Goal: Task Accomplishment & Management: Complete application form

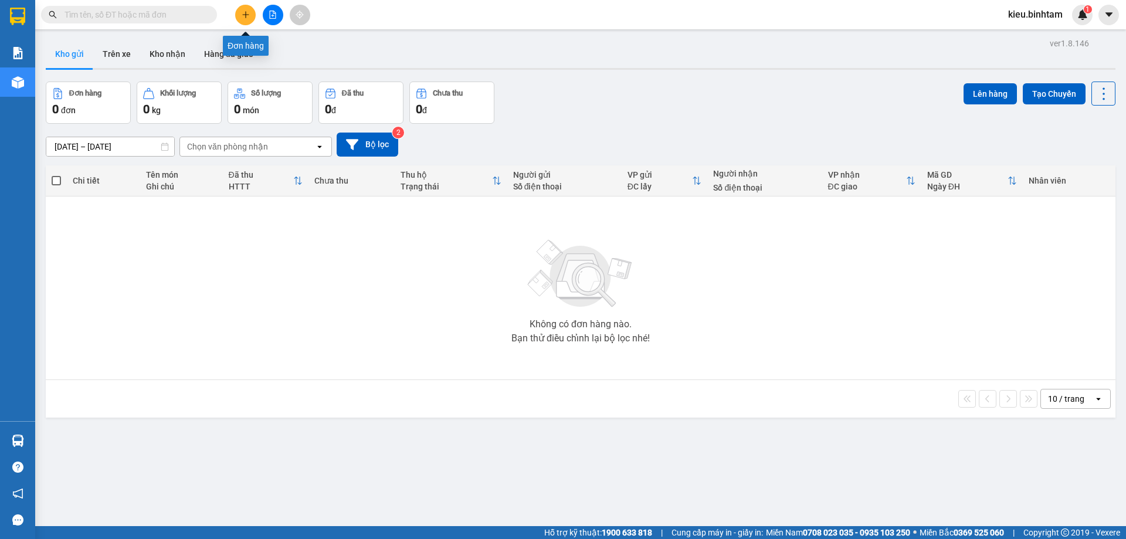
click at [246, 21] on button at bounding box center [245, 15] width 21 height 21
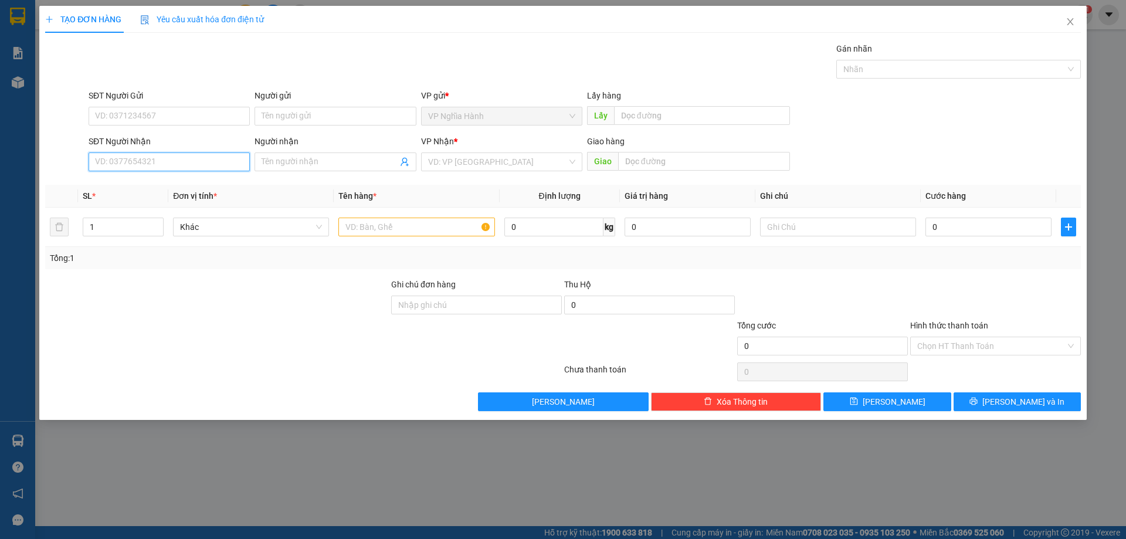
click at [113, 159] on input "SĐT Người Nhận" at bounding box center [169, 161] width 161 height 19
type input "0962491042"
click at [135, 180] on div "0962491042" at bounding box center [169, 185] width 147 height 13
type input "50.000"
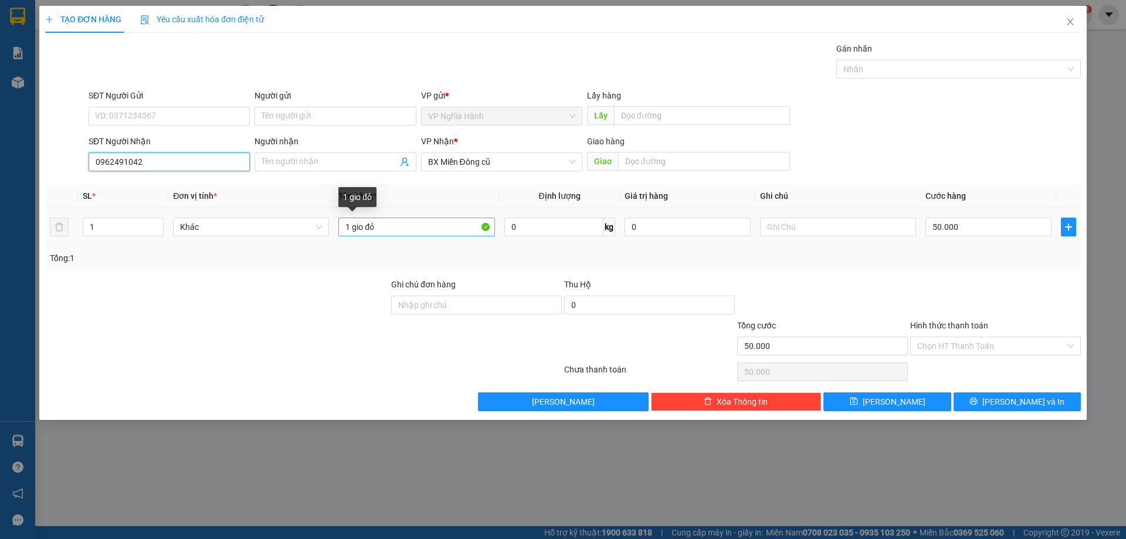
type input "0962491042"
drag, startPoint x: 413, startPoint y: 230, endPoint x: 325, endPoint y: 254, distance: 91.0
click at [325, 254] on div "SL * Đơn vị tính * Tên hàng * Định lượng Giá trị hàng Ghi chú Cước hàng 1 Khác …" at bounding box center [562, 227] width 1035 height 84
type input "+TXOP+1TUM NHO"
click at [970, 226] on input "50.000" at bounding box center [988, 226] width 126 height 19
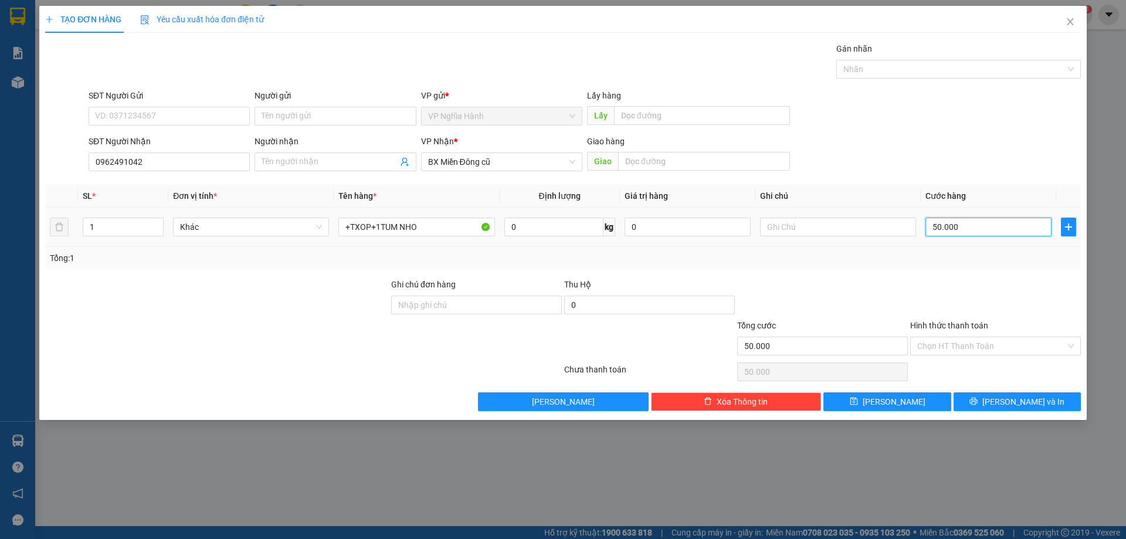
type input "1"
type input "10"
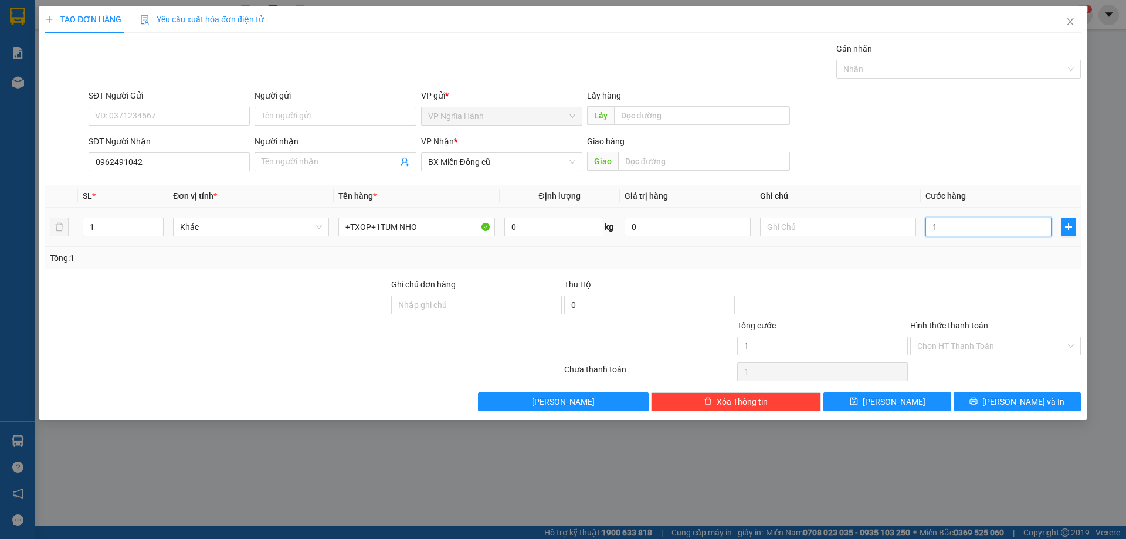
type input "10"
type input "100"
type input "100.000"
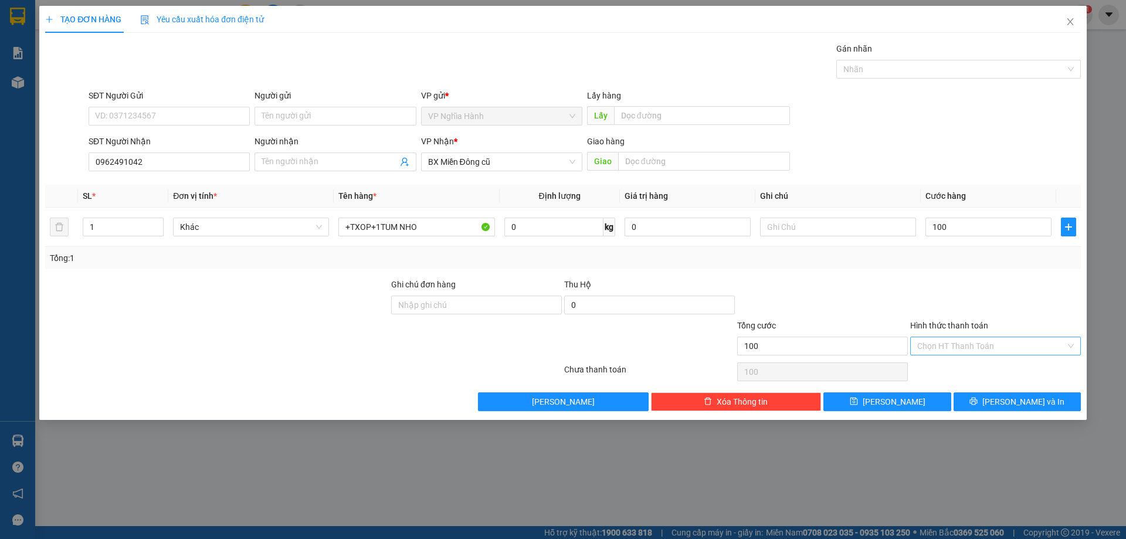
type input "100.000"
click at [990, 341] on input "Hình thức thanh toán" at bounding box center [991, 346] width 148 height 18
click at [991, 359] on div "Transit Pickup Surcharge Ids Transit Deliver Surcharge Ids Transit Deliver Surc…" at bounding box center [562, 226] width 1035 height 369
click at [974, 348] on input "Hình thức thanh toán" at bounding box center [991, 346] width 148 height 18
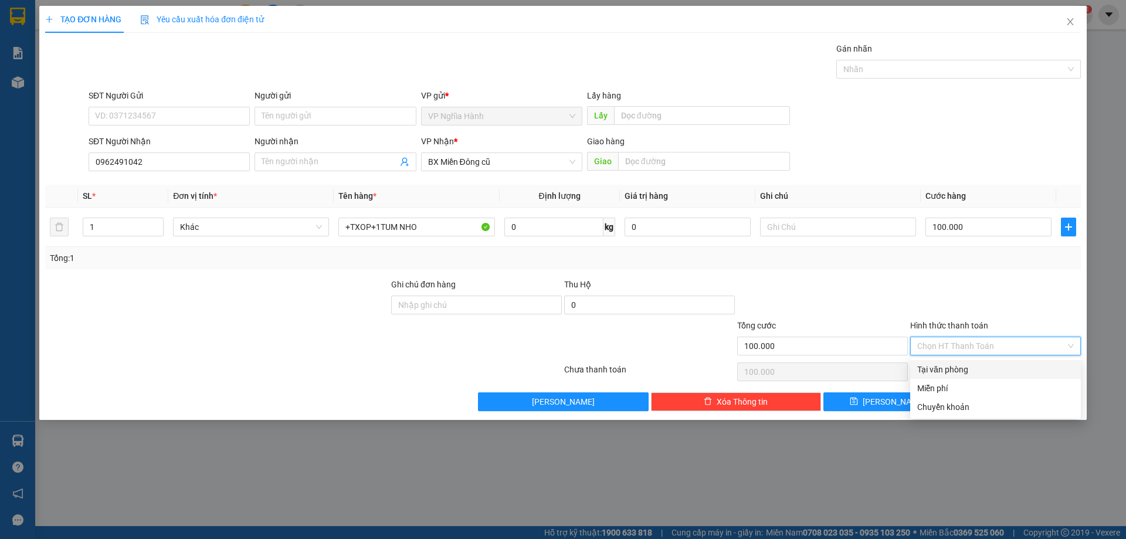
click at [974, 368] on div "Tại văn phòng" at bounding box center [995, 369] width 157 height 13
type input "0"
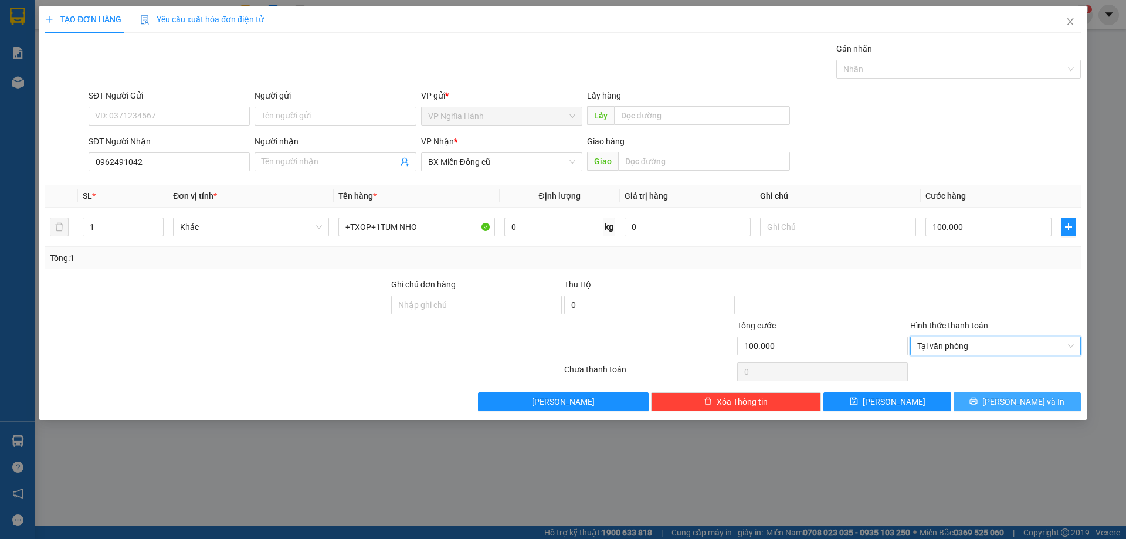
click at [986, 397] on button "Lưu và In" at bounding box center [1016, 401] width 127 height 19
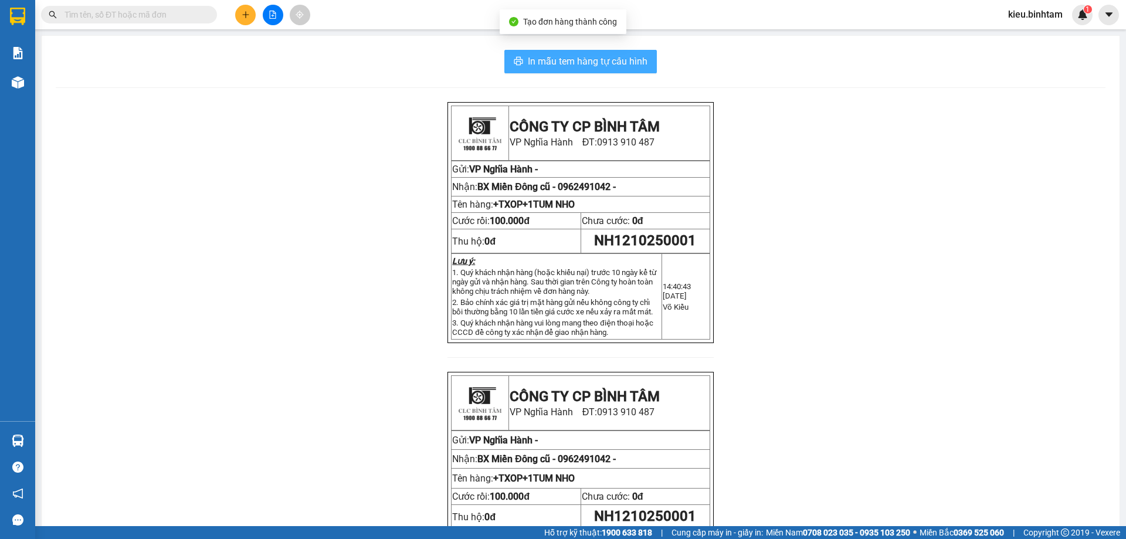
click at [636, 60] on span "In mẫu tem hàng tự cấu hình" at bounding box center [588, 61] width 120 height 15
click at [248, 24] on button at bounding box center [245, 15] width 21 height 21
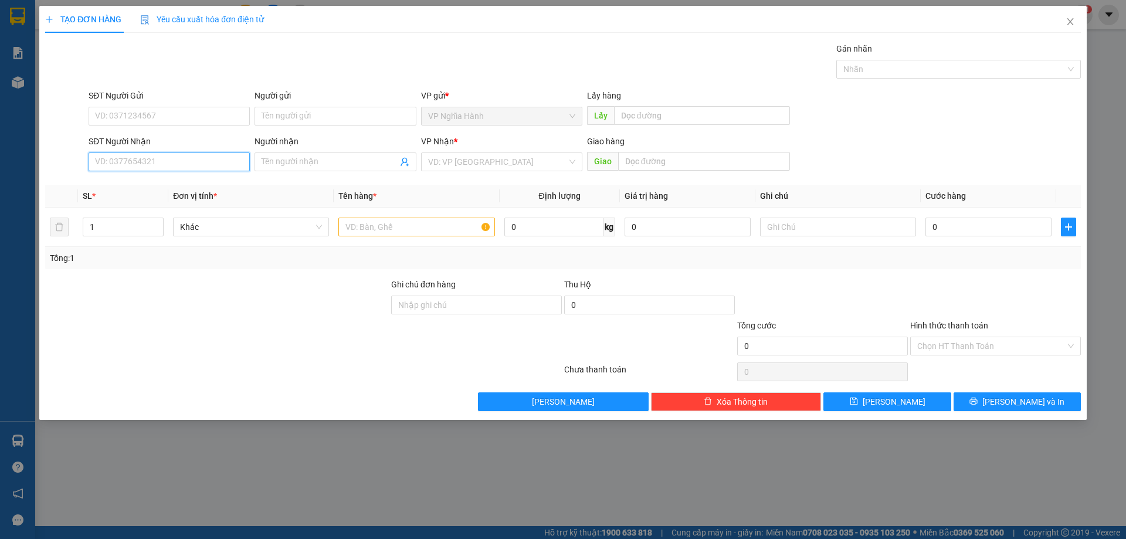
click at [104, 164] on input "SĐT Người Nhận" at bounding box center [169, 161] width 161 height 19
type input "0907516150"
click at [451, 161] on input "search" at bounding box center [497, 162] width 139 height 18
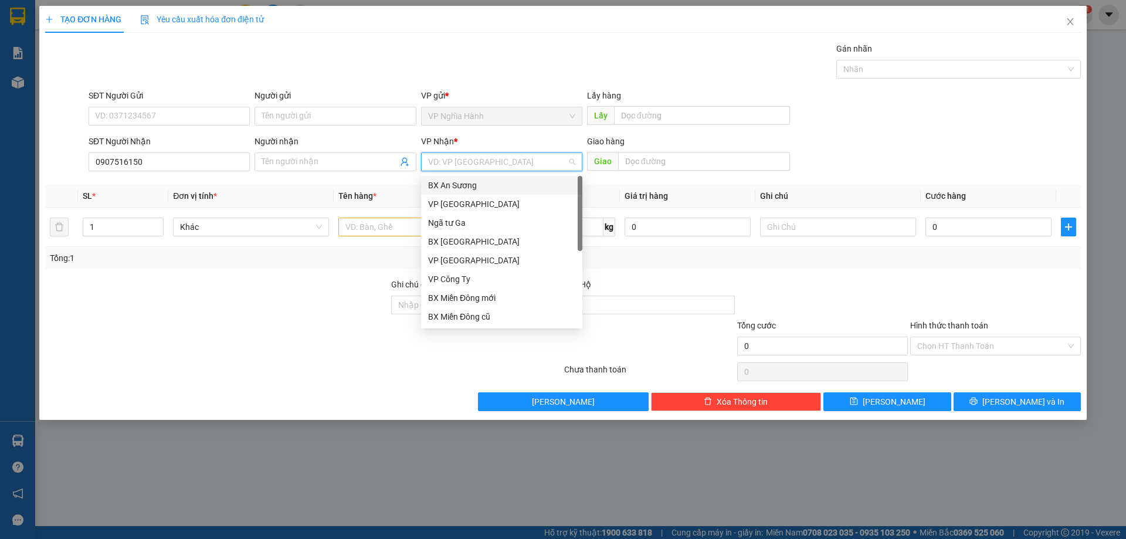
drag, startPoint x: 474, startPoint y: 184, endPoint x: 509, endPoint y: 173, distance: 37.5
click at [475, 183] on div "BX An Sương" at bounding box center [501, 185] width 147 height 13
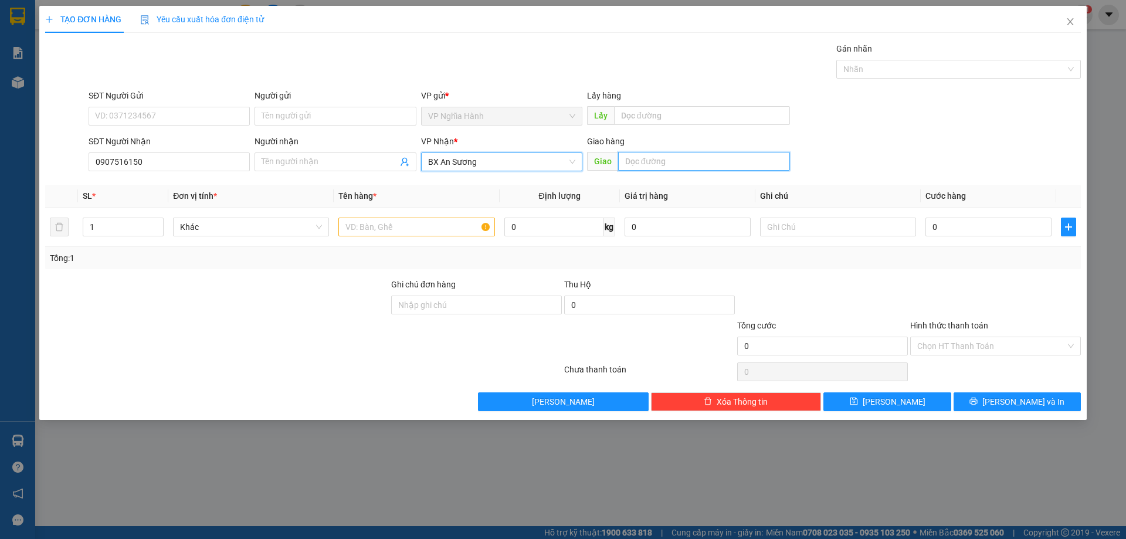
click at [631, 162] on input "text" at bounding box center [704, 161] width 172 height 19
type input "AN SUONG"
click at [380, 226] on input "text" at bounding box center [416, 226] width 156 height 19
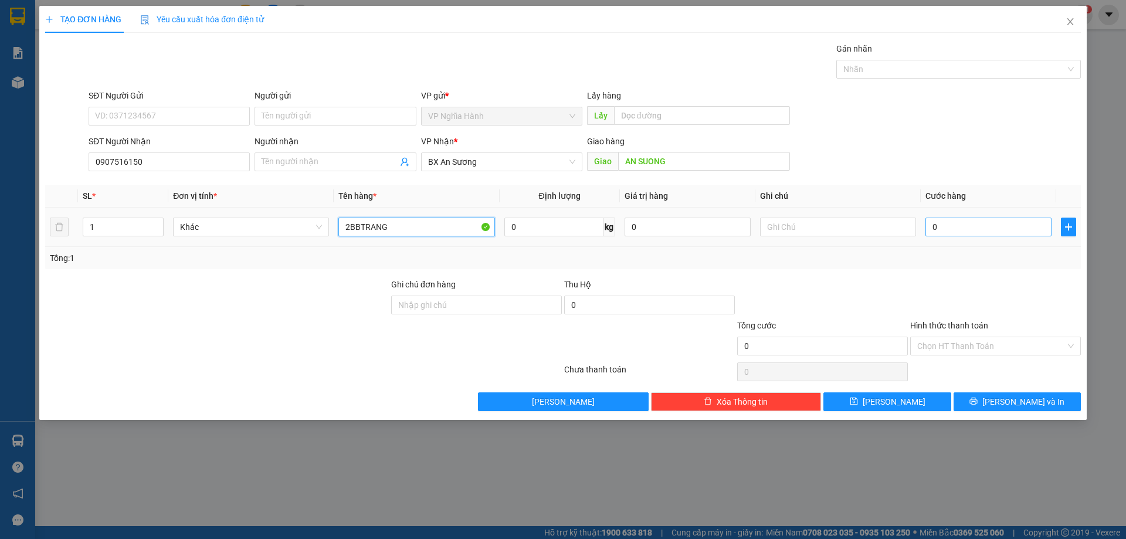
type input "2BBTRANG"
click at [981, 217] on input "0" at bounding box center [988, 226] width 126 height 19
type input "1"
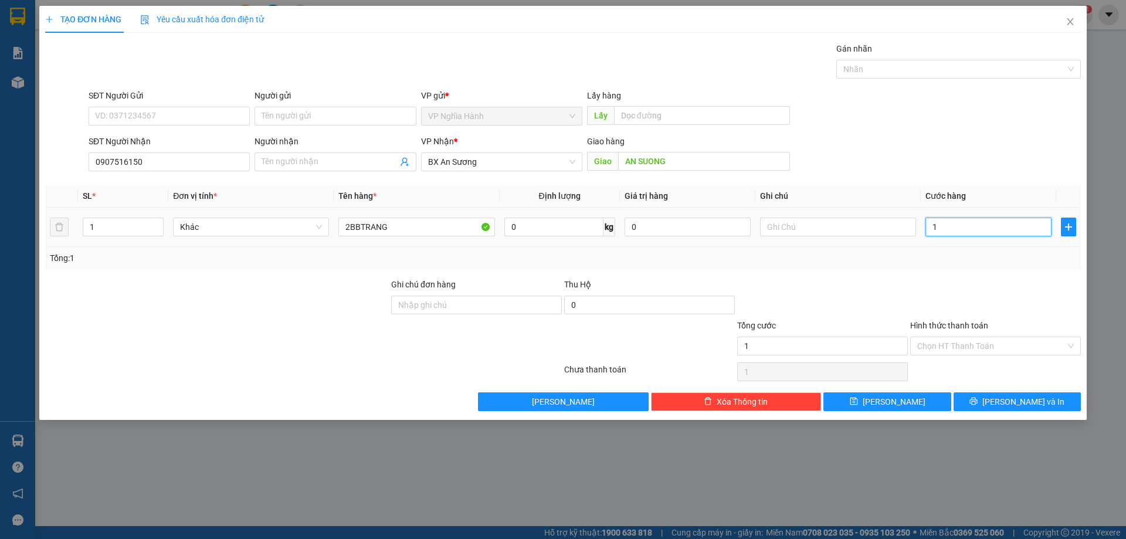
type input "16"
type input "160"
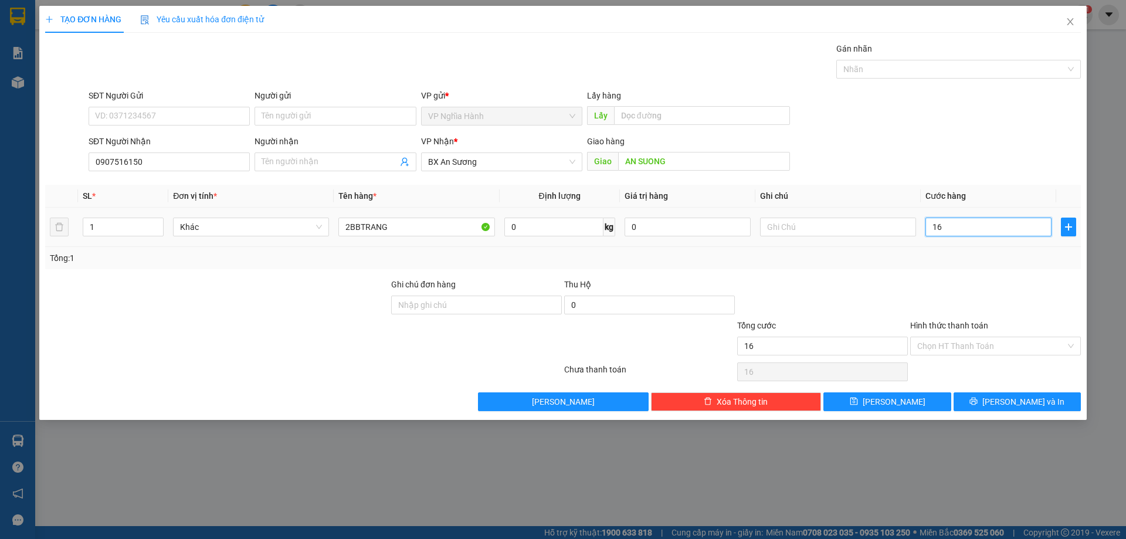
type input "160"
type input "160.000"
click at [977, 402] on icon "printer" at bounding box center [973, 401] width 8 height 8
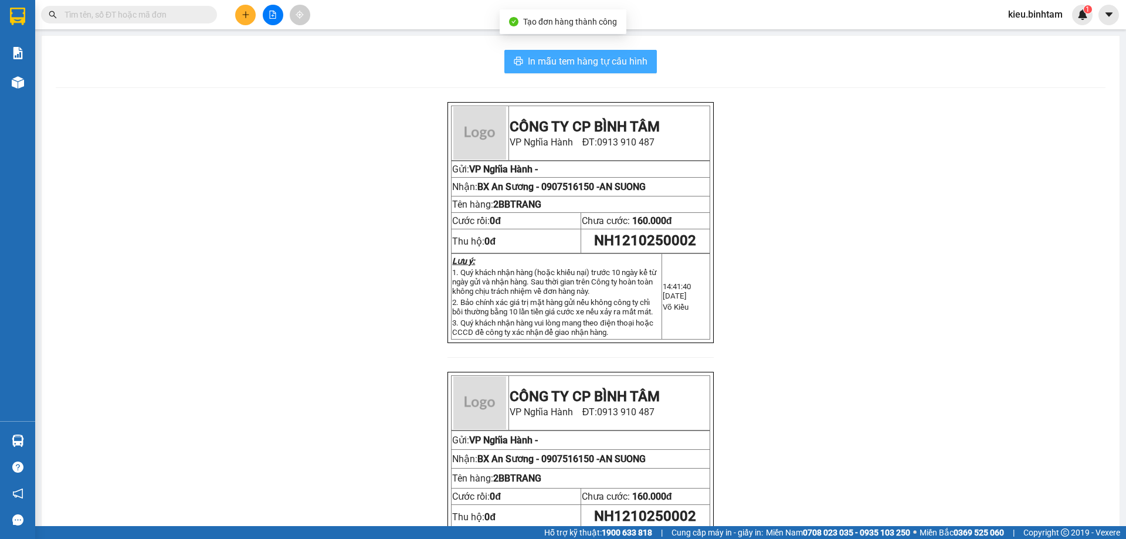
click at [616, 57] on span "In mẫu tem hàng tự cấu hình" at bounding box center [588, 61] width 120 height 15
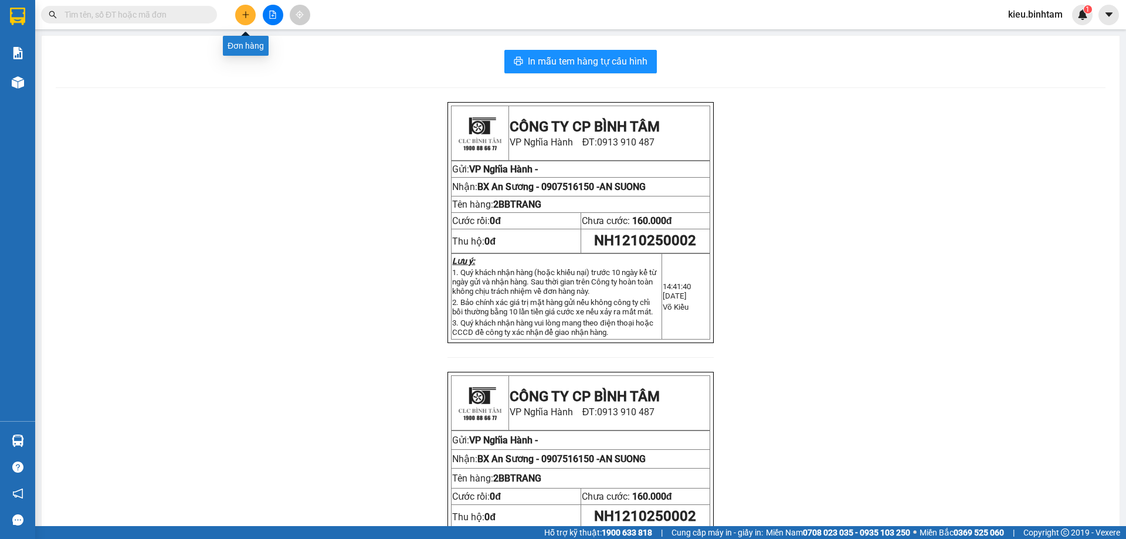
click at [243, 11] on icon "plus" at bounding box center [246, 15] width 8 height 8
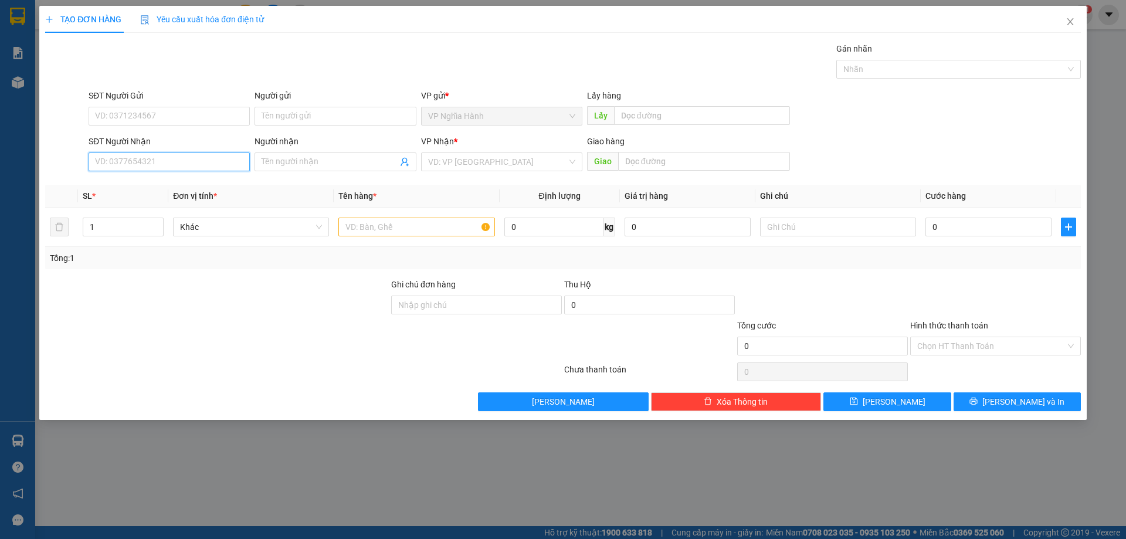
click at [137, 159] on input "SĐT Người Nhận" at bounding box center [169, 161] width 161 height 19
type input "0909738114"
click at [149, 187] on div "0909738114" at bounding box center [169, 185] width 147 height 13
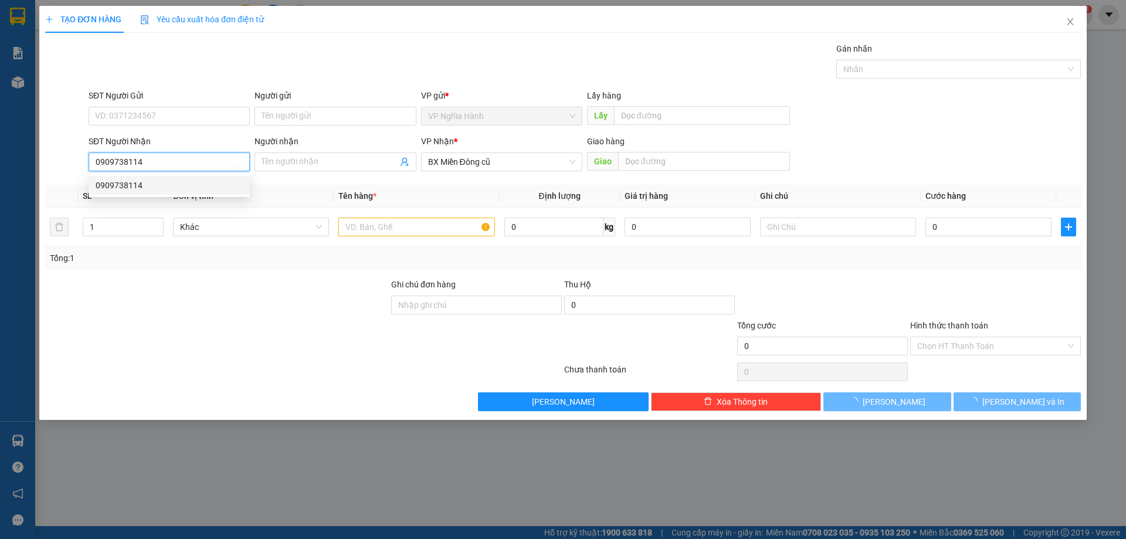
type input "120.000"
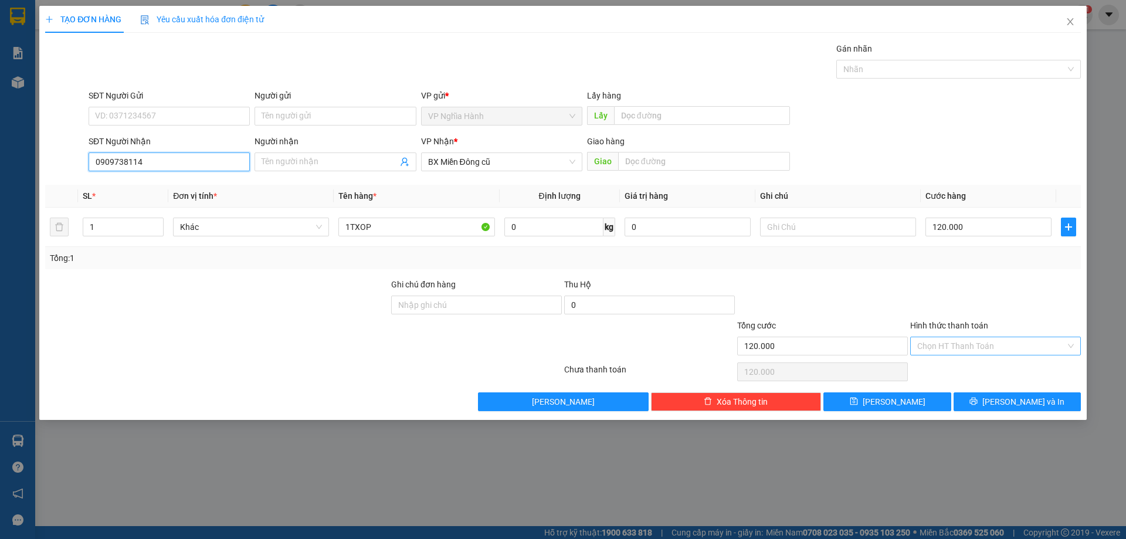
type input "0909738114"
click at [953, 341] on input "Hình thức thanh toán" at bounding box center [991, 346] width 148 height 18
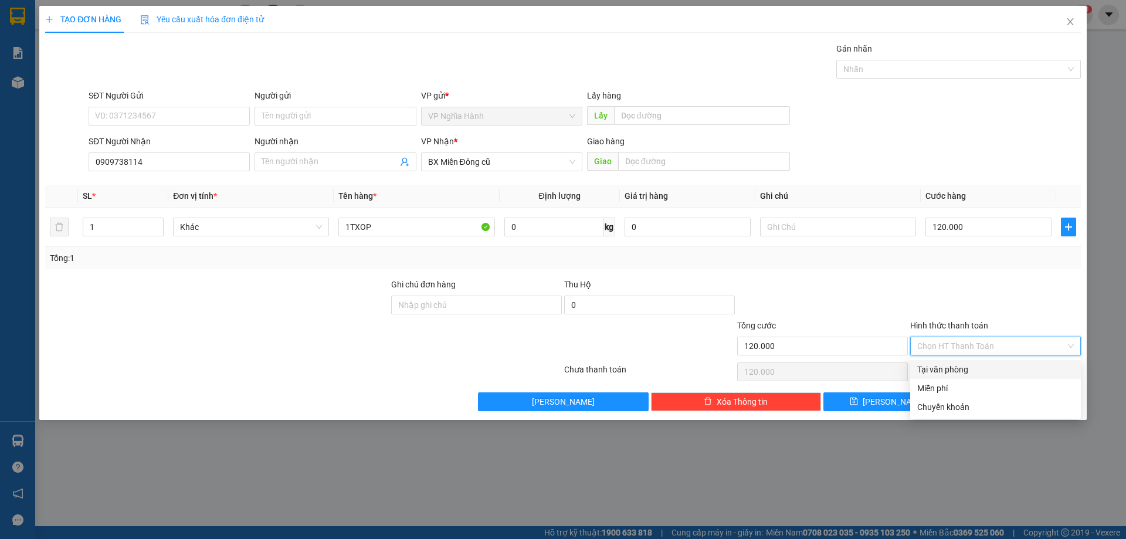
click at [957, 368] on div "Tại văn phòng" at bounding box center [995, 369] width 157 height 13
type input "0"
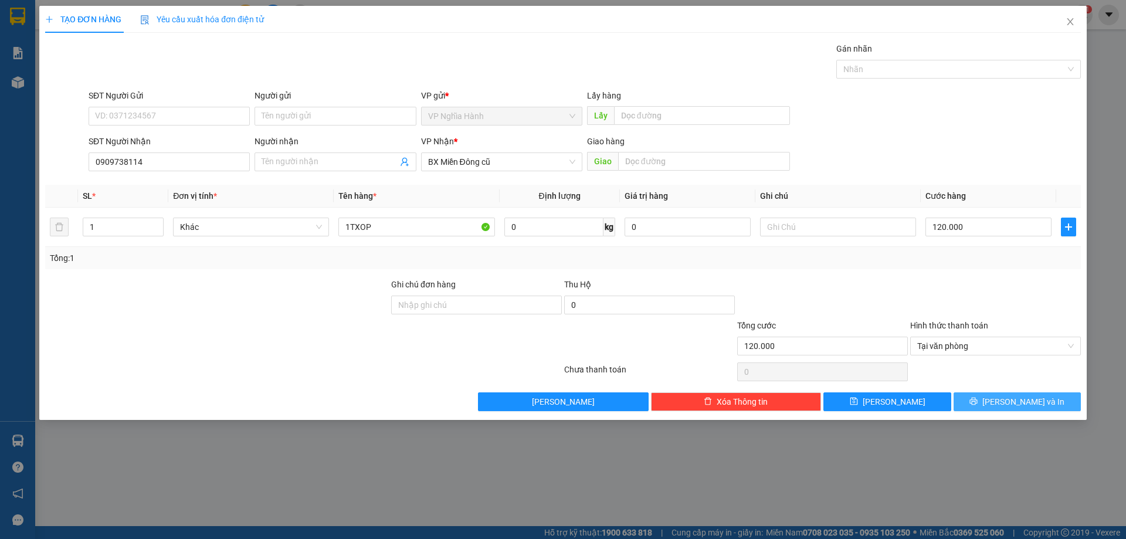
click at [1007, 406] on span "Lưu và In" at bounding box center [1023, 401] width 82 height 13
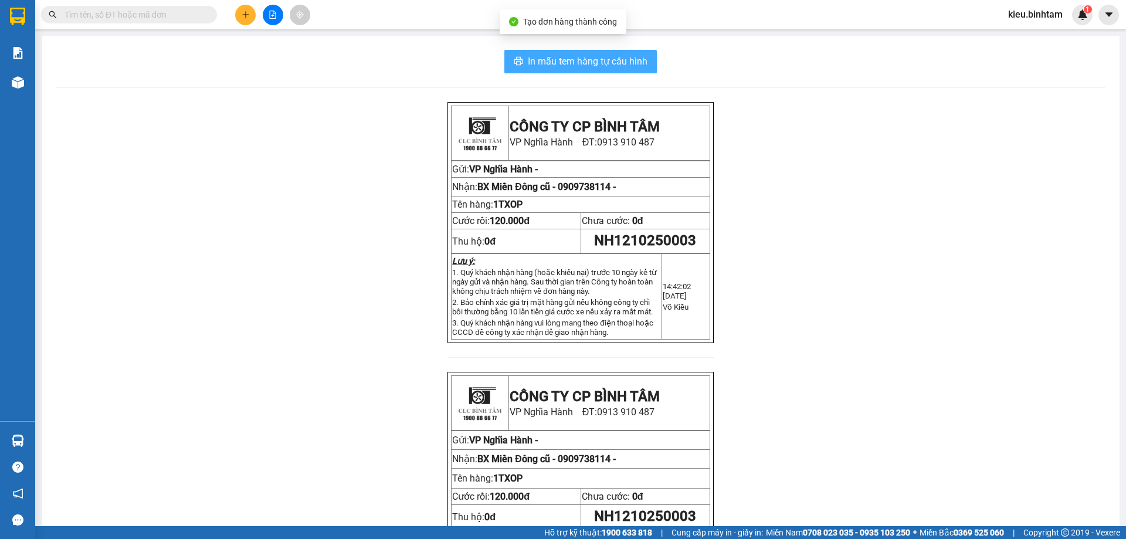
click at [596, 59] on span "In mẫu tem hàng tự cấu hình" at bounding box center [588, 61] width 120 height 15
click at [244, 19] on button at bounding box center [245, 15] width 21 height 21
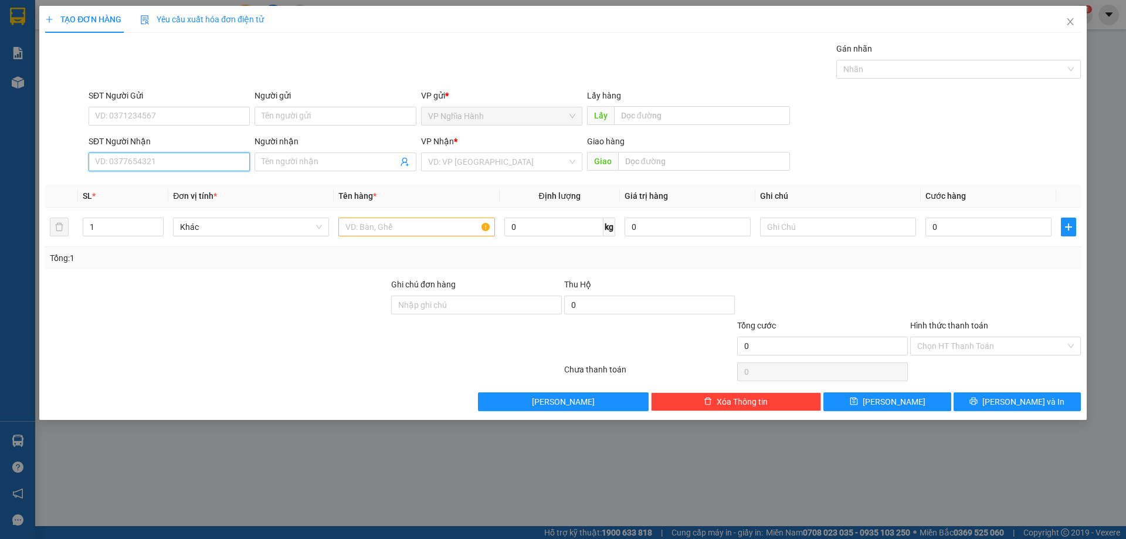
click at [132, 156] on input "SĐT Người Nhận" at bounding box center [169, 161] width 161 height 19
type input "0"
type input "0964977894"
click at [155, 183] on div "0964977894 - 0395670468" at bounding box center [169, 185] width 147 height 13
type input "0395670468"
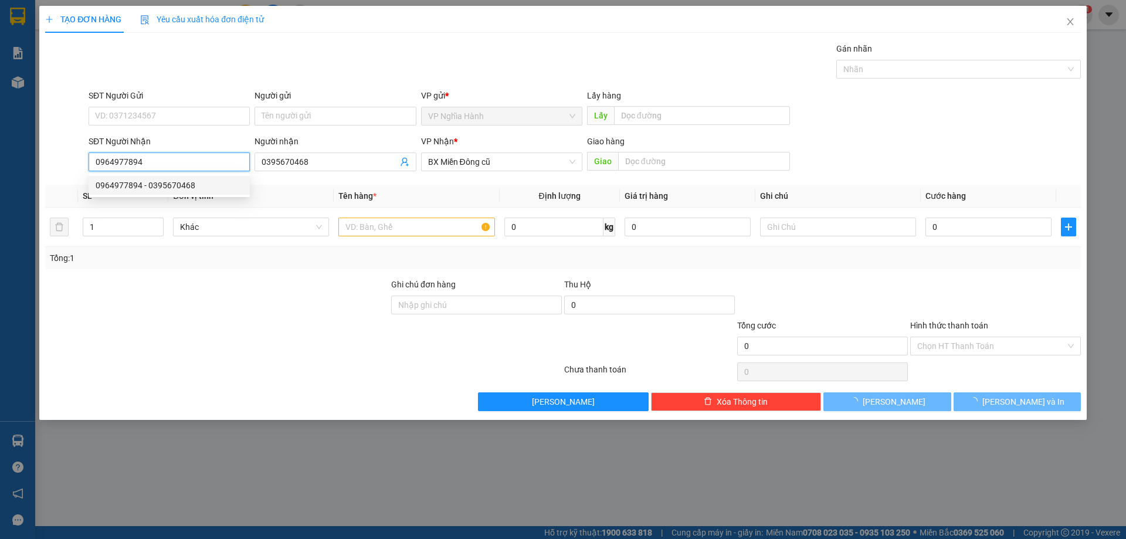
type input "80.000"
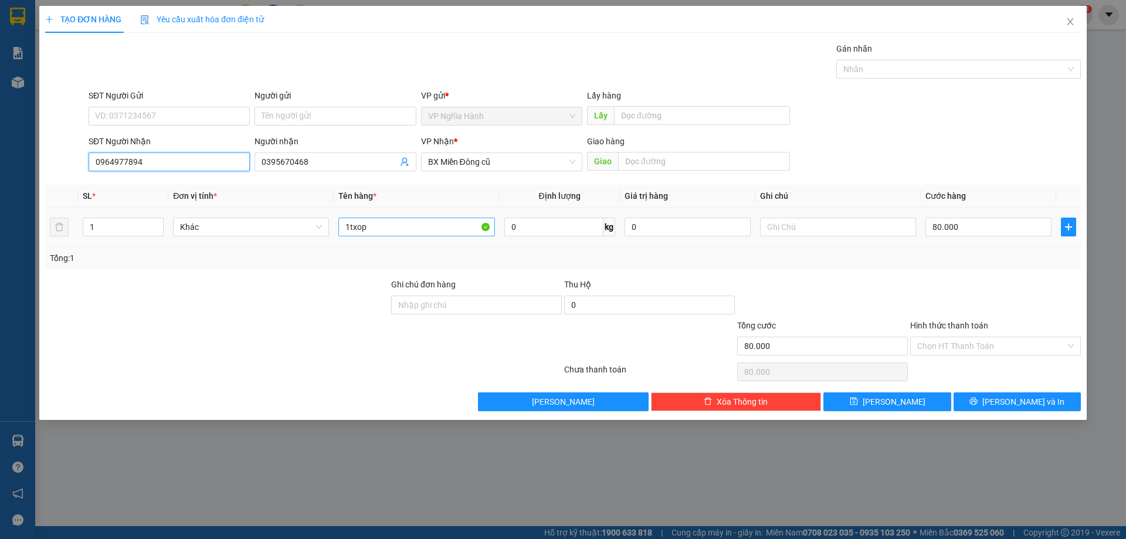
type input "0964977894"
click at [388, 236] on input "1txop" at bounding box center [416, 226] width 156 height 19
type input "1txop+2BAO"
click at [978, 220] on input "80.000" at bounding box center [988, 226] width 126 height 19
type input "2"
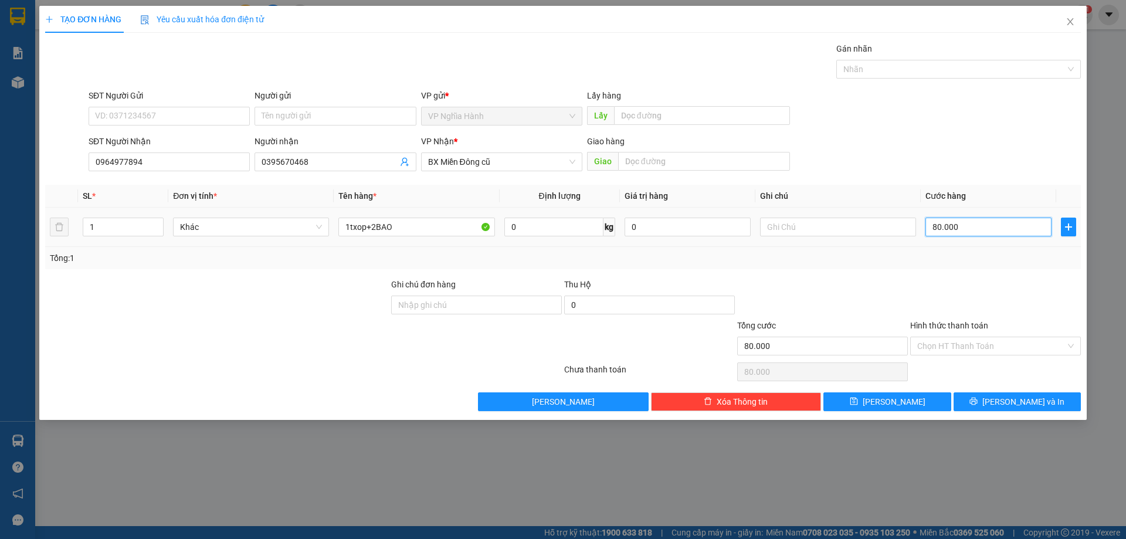
type input "2"
type input "20"
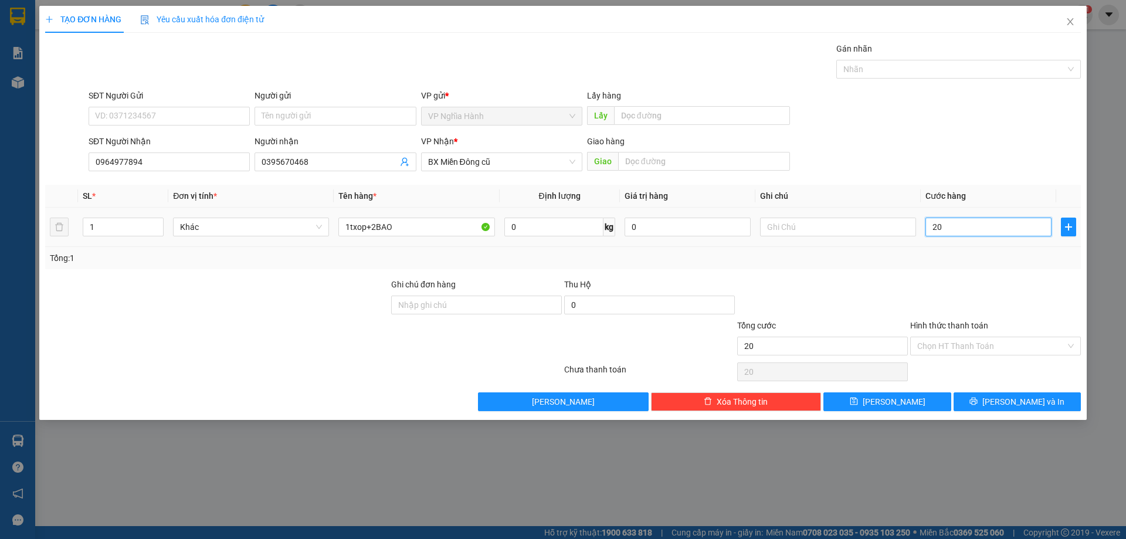
type input "200"
type input "200.000"
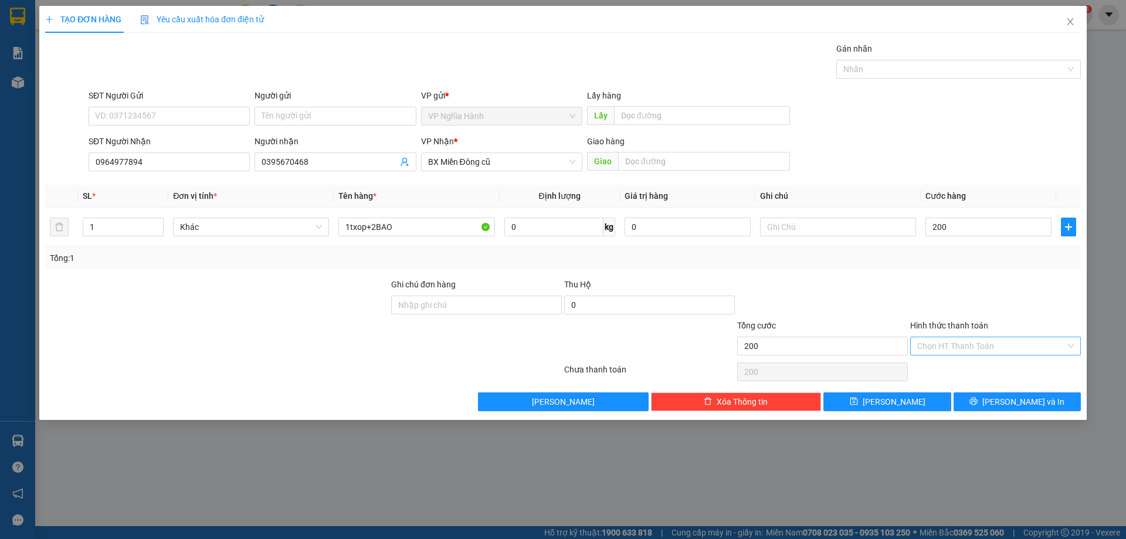
type input "200.000"
click at [977, 343] on input "Hình thức thanh toán" at bounding box center [991, 346] width 148 height 18
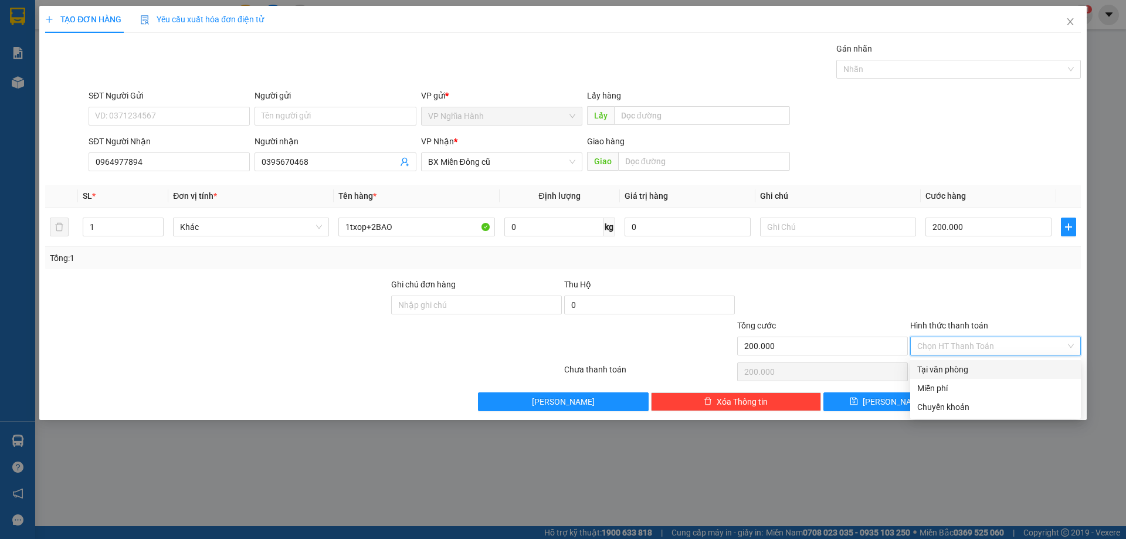
click at [973, 366] on div "Tại văn phòng" at bounding box center [995, 369] width 157 height 13
type input "0"
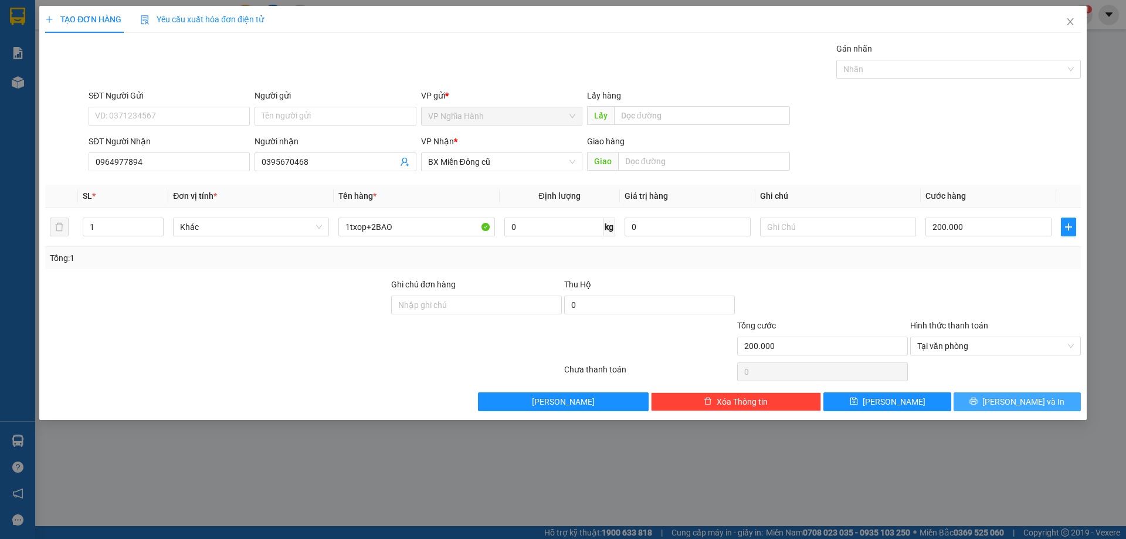
click at [1011, 399] on span "Lưu và In" at bounding box center [1023, 401] width 82 height 13
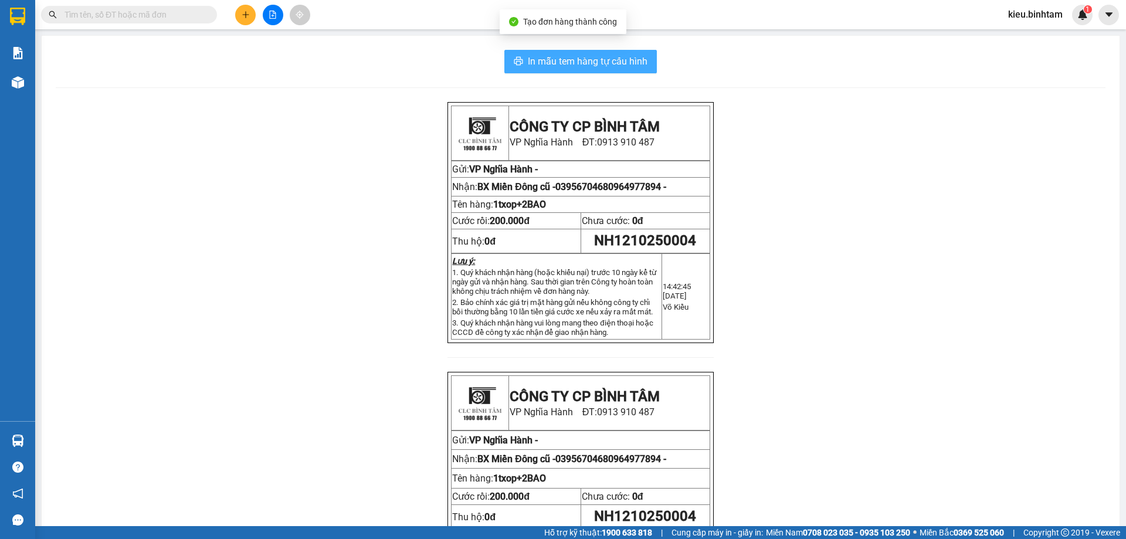
click at [607, 63] on span "In mẫu tem hàng tự cấu hình" at bounding box center [588, 61] width 120 height 15
click at [249, 18] on icon "plus" at bounding box center [246, 15] width 8 height 8
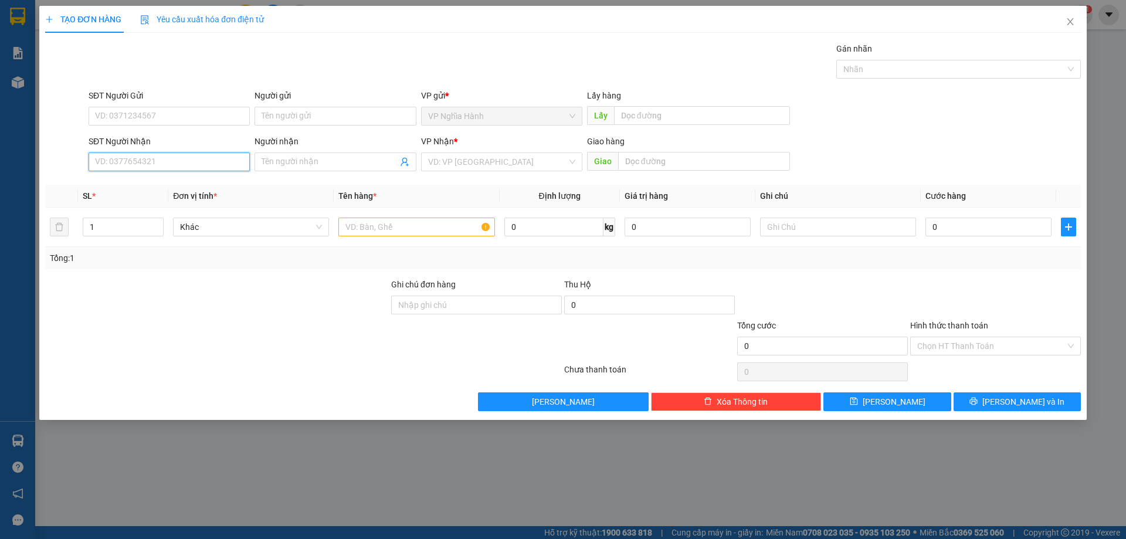
click at [121, 154] on input "SĐT Người Nhận" at bounding box center [169, 161] width 161 height 19
type input "09188549609"
click at [447, 160] on input "search" at bounding box center [497, 162] width 139 height 18
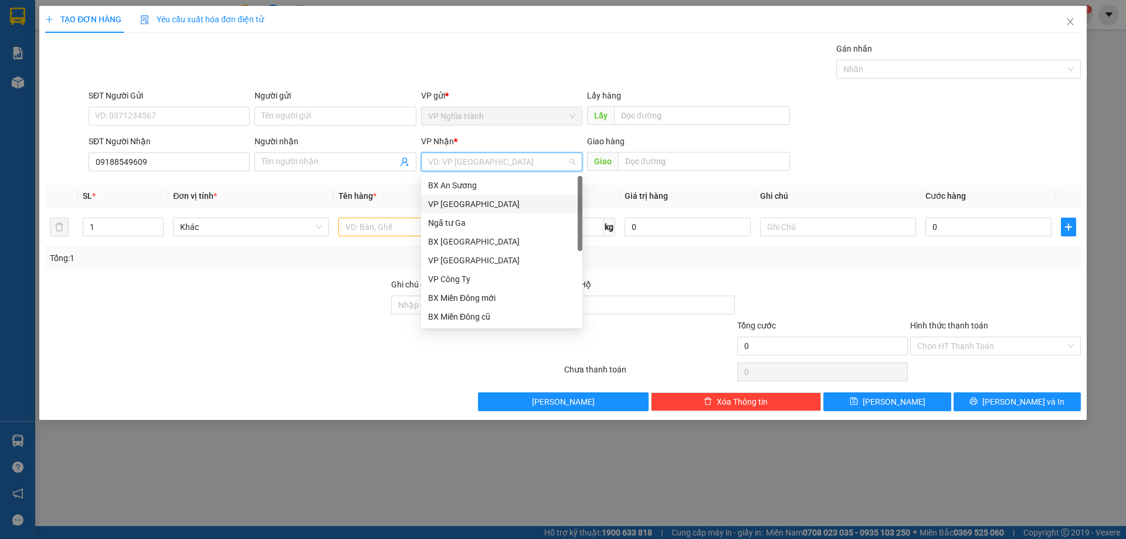
click at [481, 199] on div "VP Tân Bình" at bounding box center [501, 204] width 147 height 13
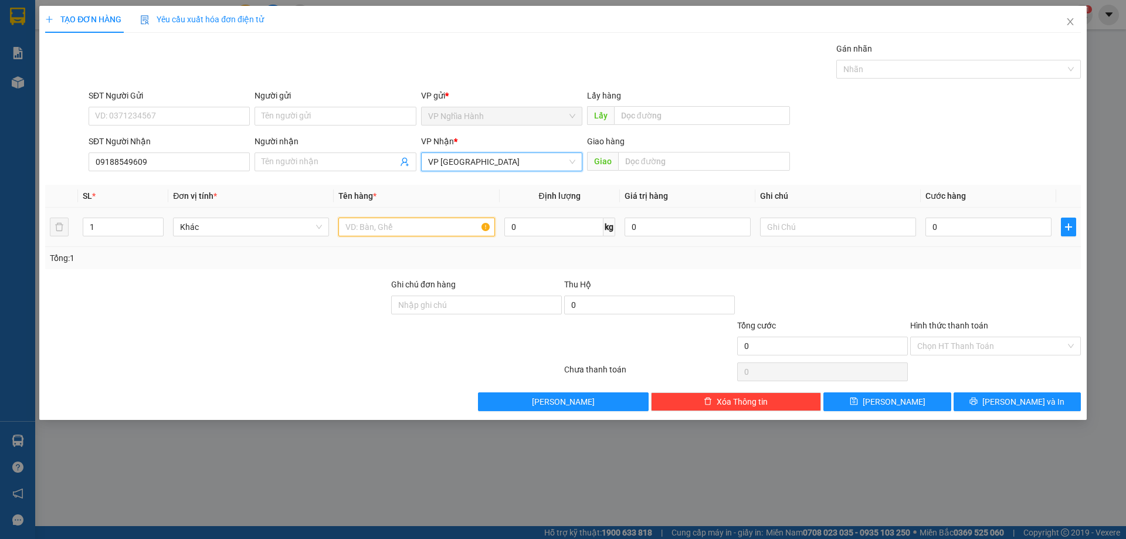
click at [450, 232] on input "text" at bounding box center [416, 226] width 156 height 19
type input "1BGAO"
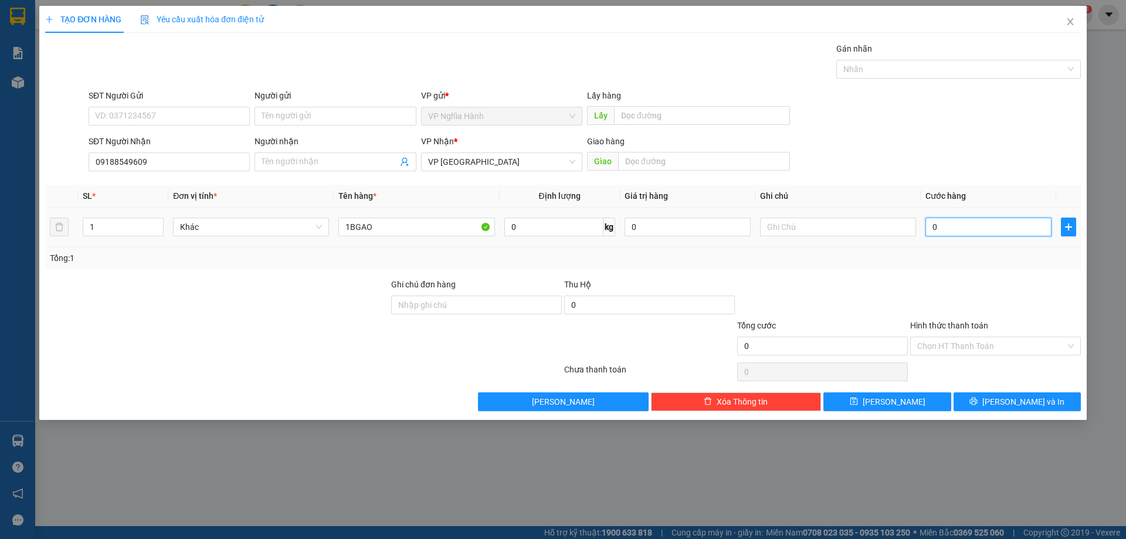
click at [949, 229] on input "0" at bounding box center [988, 226] width 126 height 19
type input "1"
type input "10"
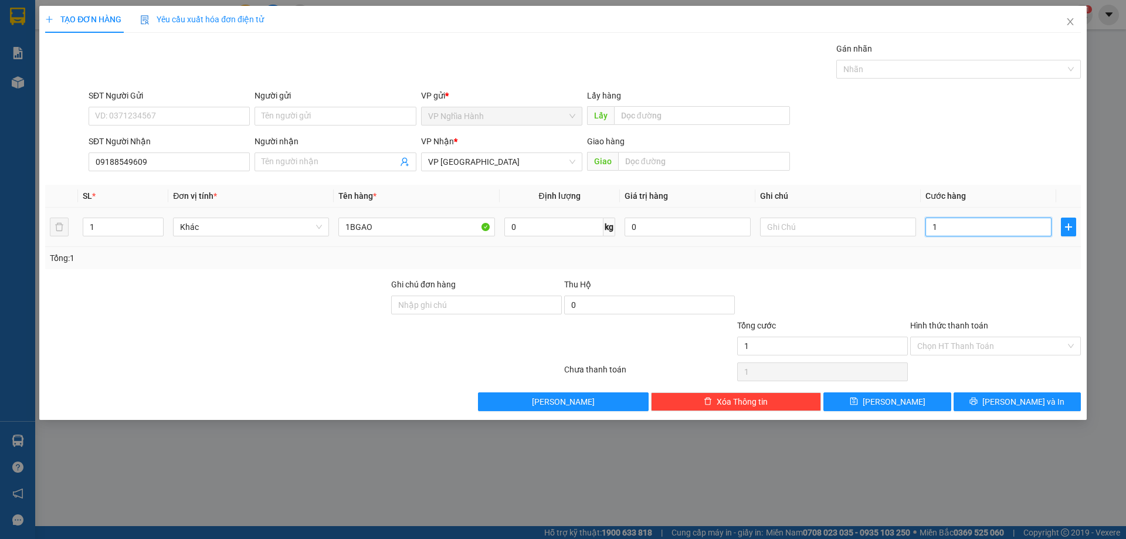
type input "10"
type input "100"
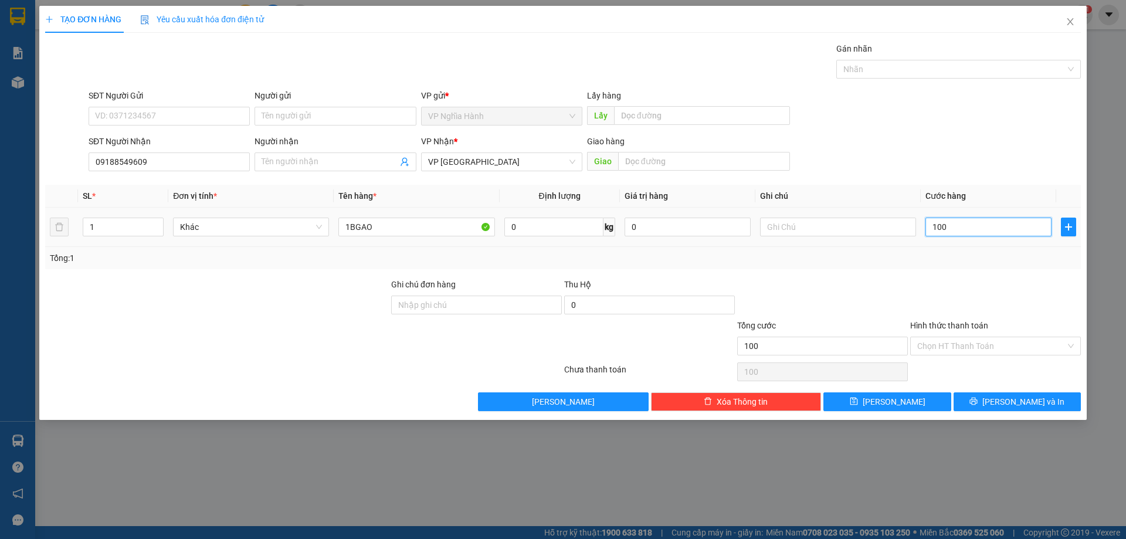
type input "1.000"
type input "10.000"
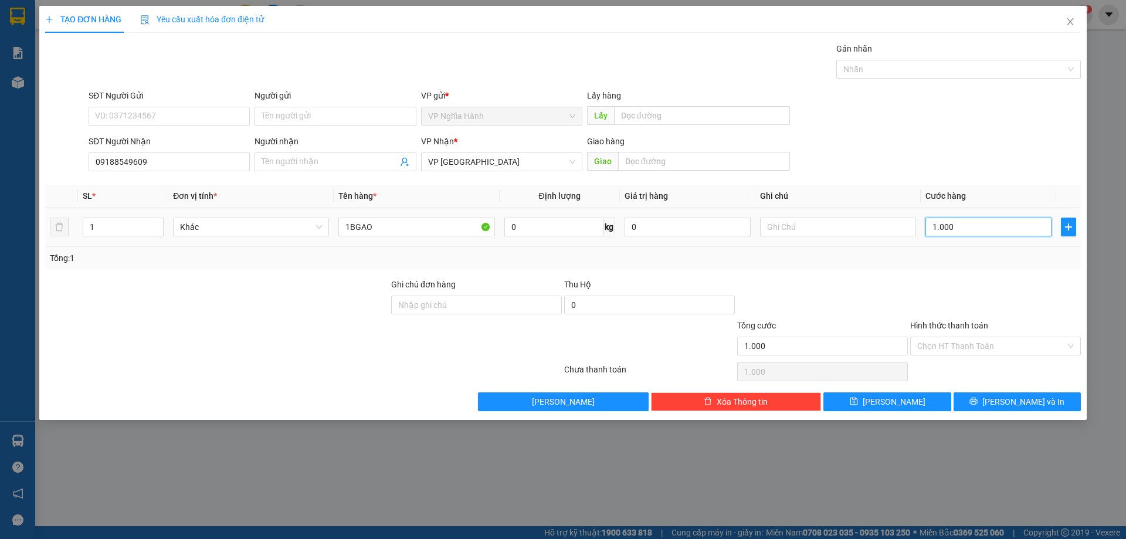
type input "10.000"
type input "100.000"
type input "100.000.000.000"
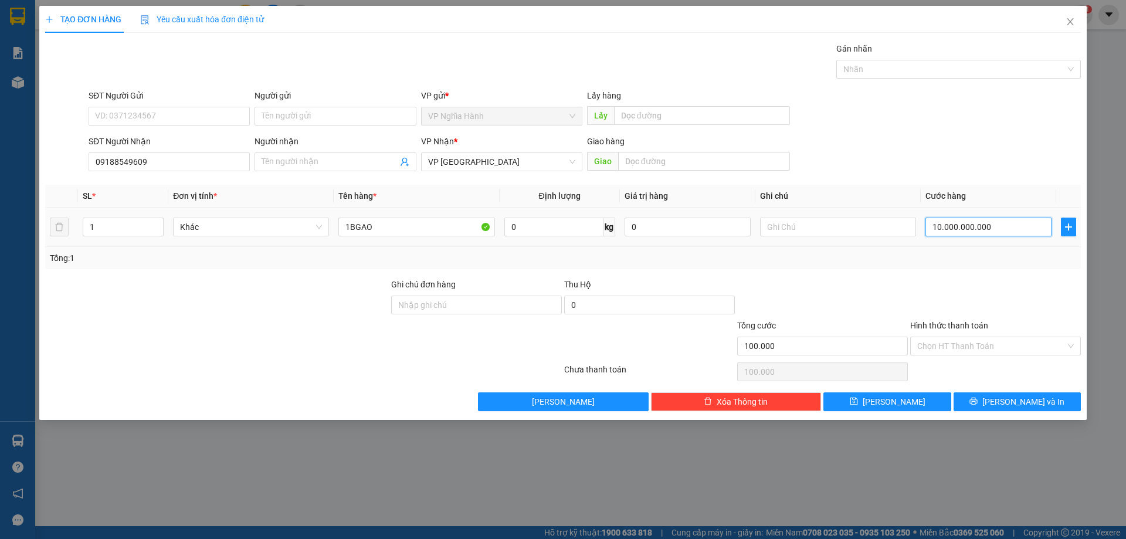
type input "100.000.000.000"
type input "1.000.000.000.000"
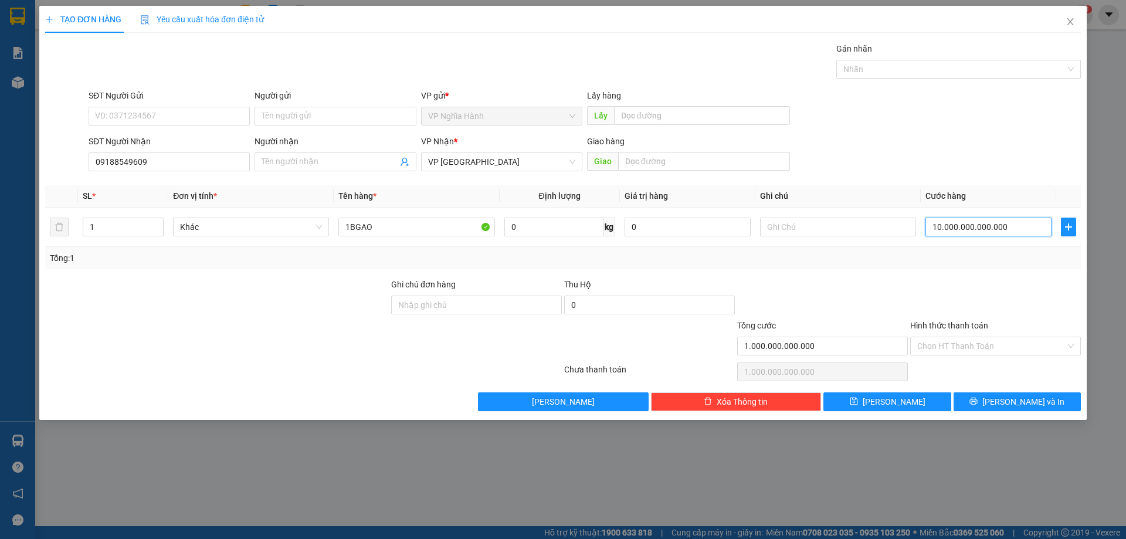
type input "100.000.000.000.000"
type input "1.000.000.000.000.000.000"
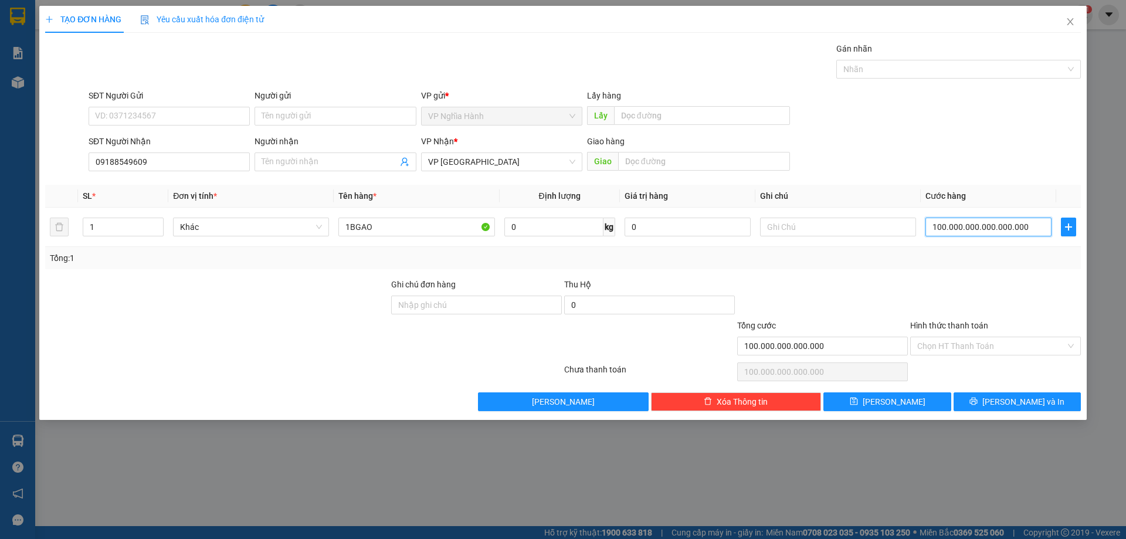
type input "1.000.000.000.000.000.000"
type input "1.000.000.000.000.000.000.000"
type input "1e+21"
type input "10.000.000.000.000.000.000.000"
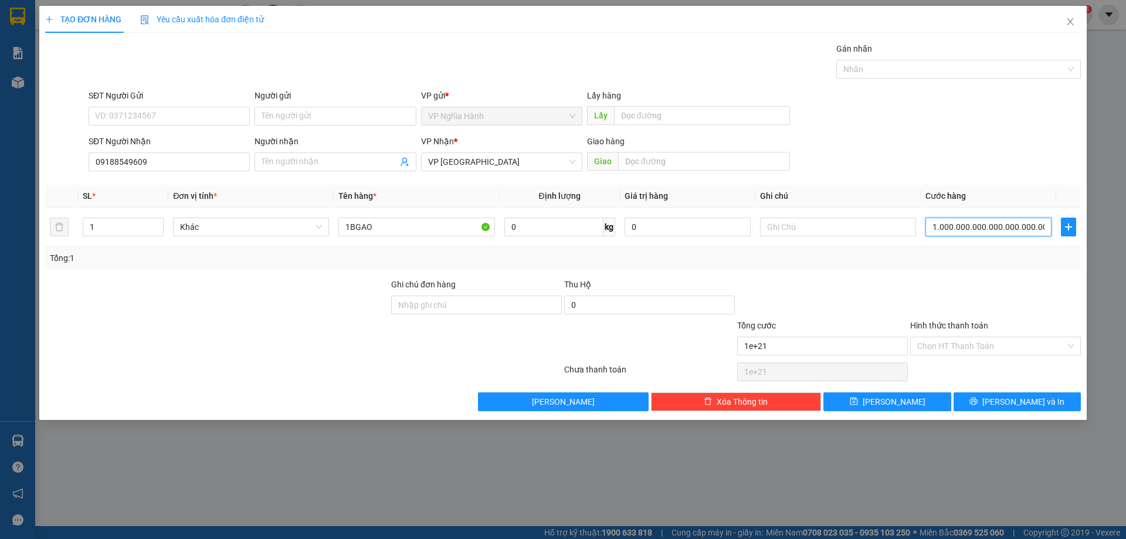
type input "1e+22"
type input "100.000.000.000.000.000.000.000.000"
type input "1e+26"
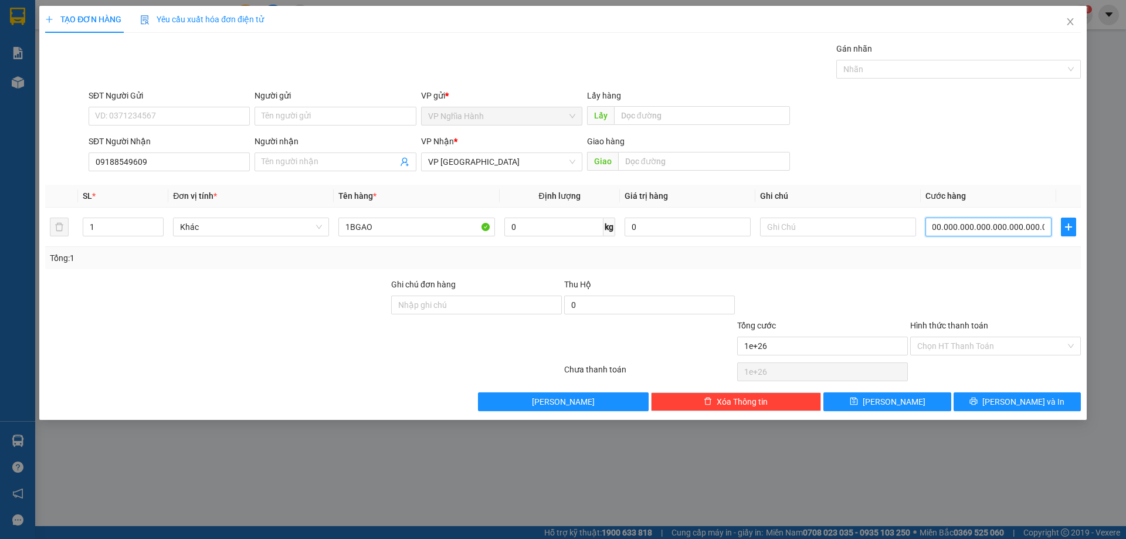
type input "10.000.000.000.000.000.000.000.000"
type input "1e+25"
type input "1.000.000.000.000.000.000.000.000"
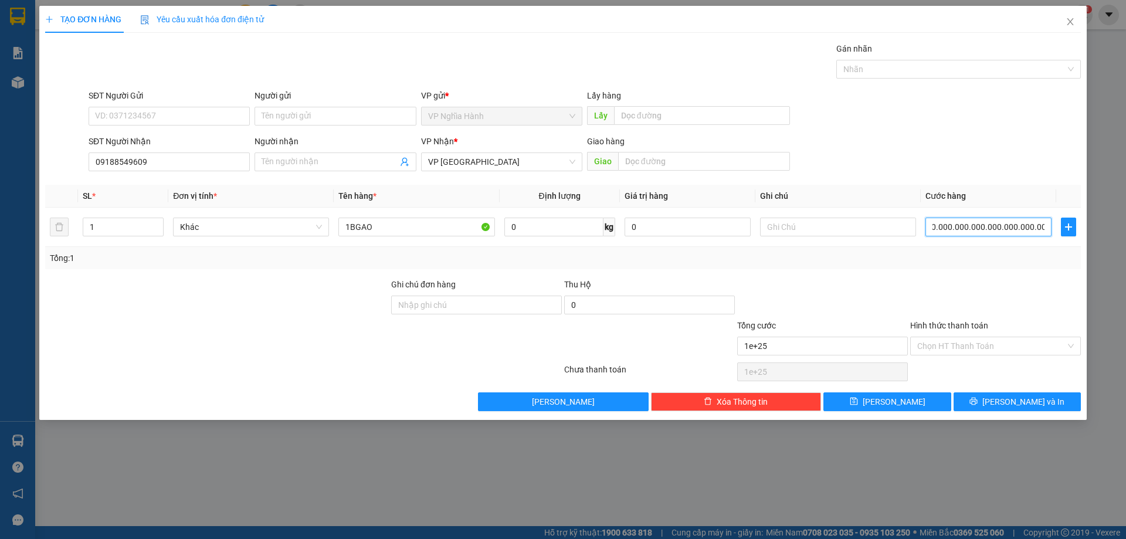
type input "1e+24"
type input "100.000.000.000.000.000.000.000"
type input "1e+23"
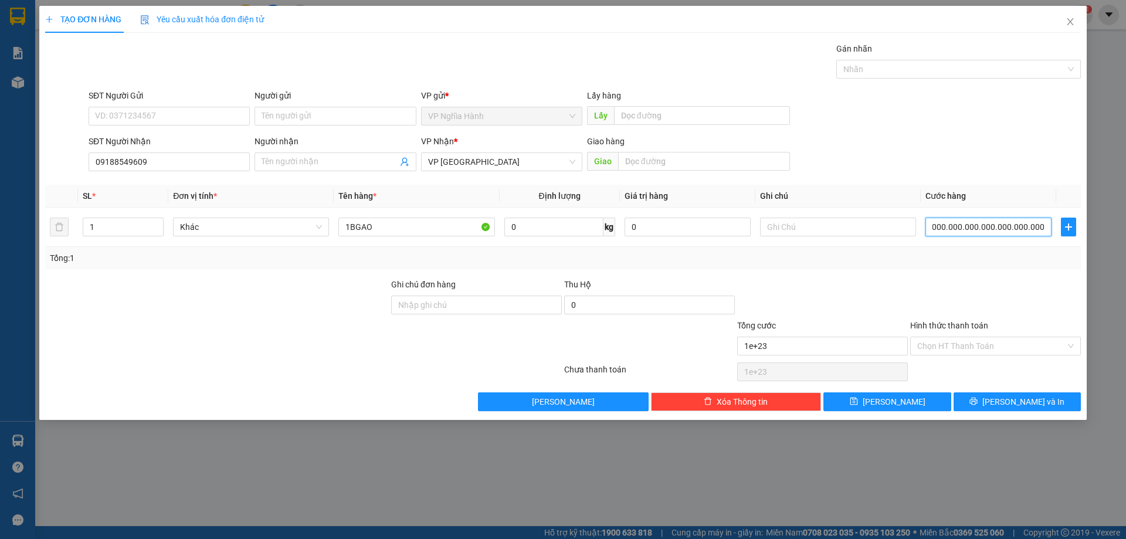
type input "1.000.000.000.000.000.000.000"
type input "1e+21"
type input "10.000.000.000.000.000.000"
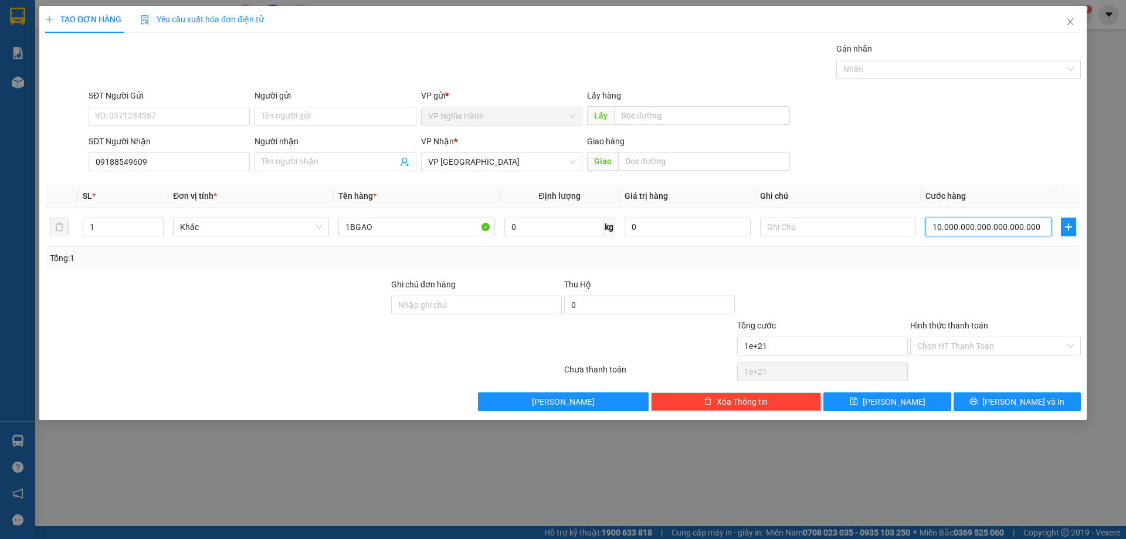
type input "10.000.000.000.000.000.000"
type input "10.000.000.000.000.000"
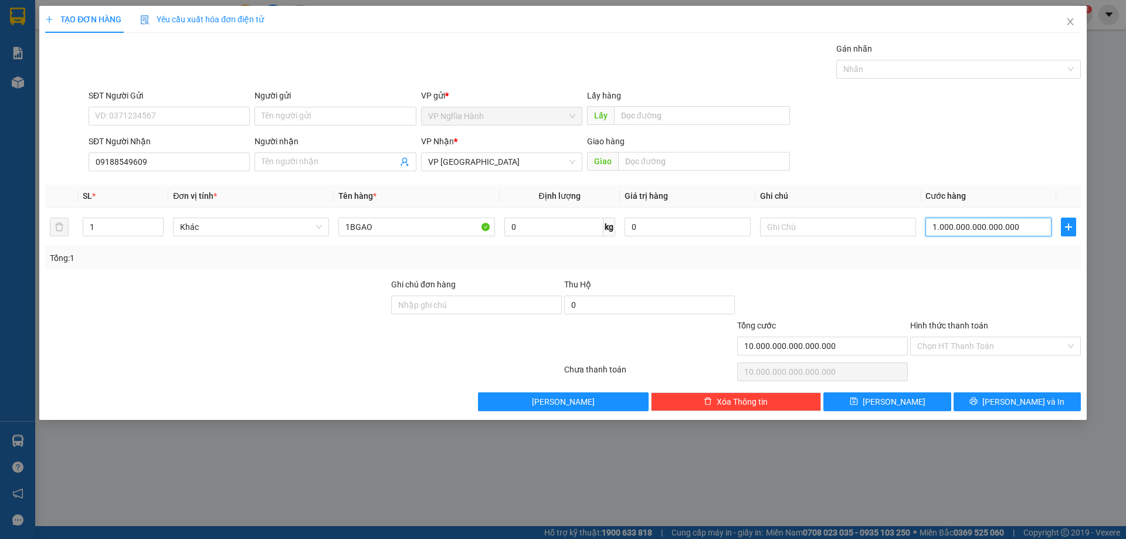
type input "100.000.000.000.000"
type input "1.000.000.000.000"
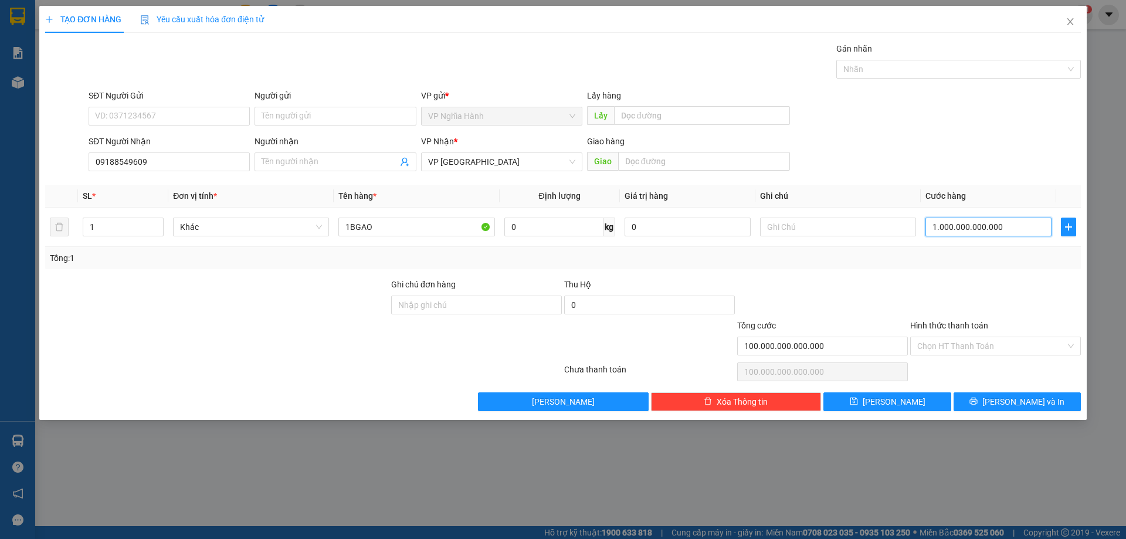
type input "1.000.000.000.000"
type input "10.000.000.000"
type input "100.000.000"
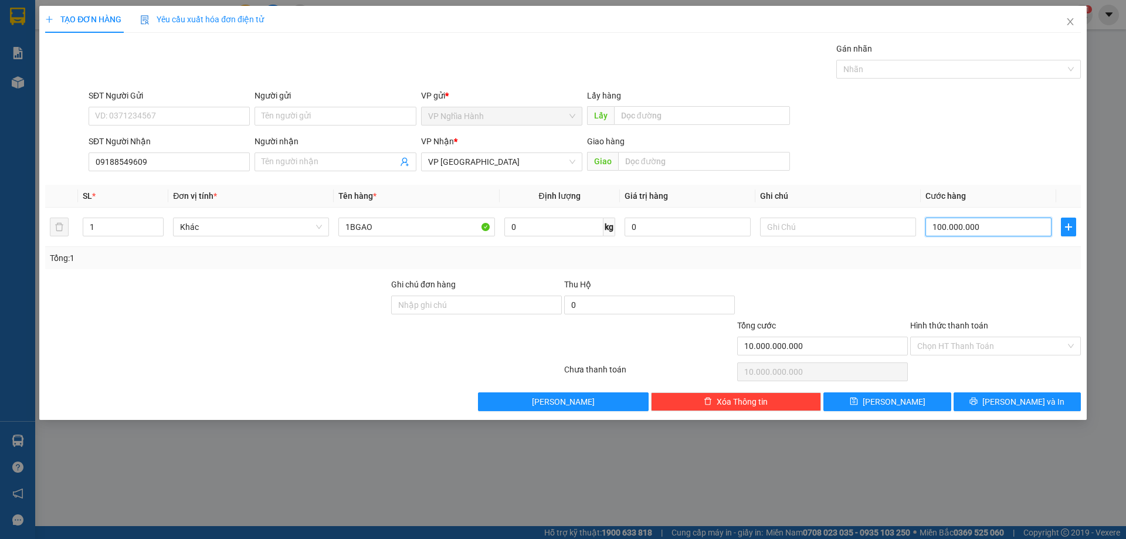
type input "100.000.000"
type input "10.000"
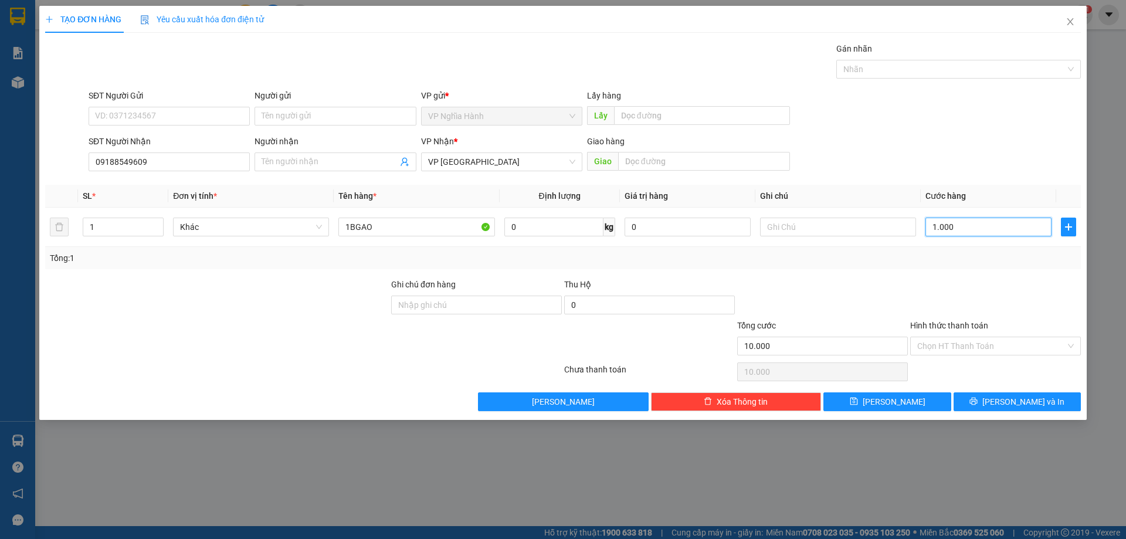
type input "100"
type input "10"
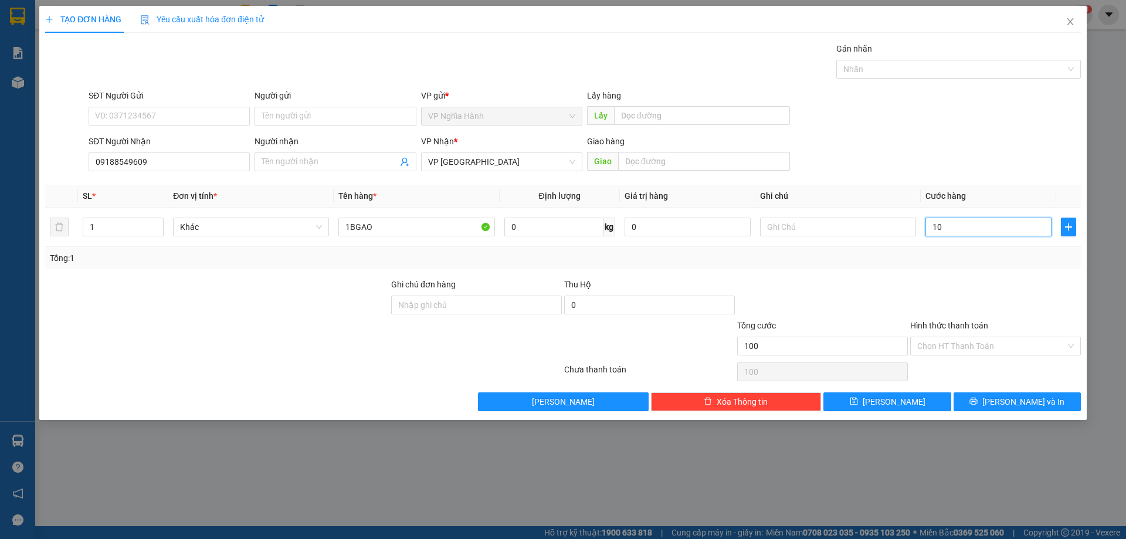
type input "10"
type input "0"
type input "01"
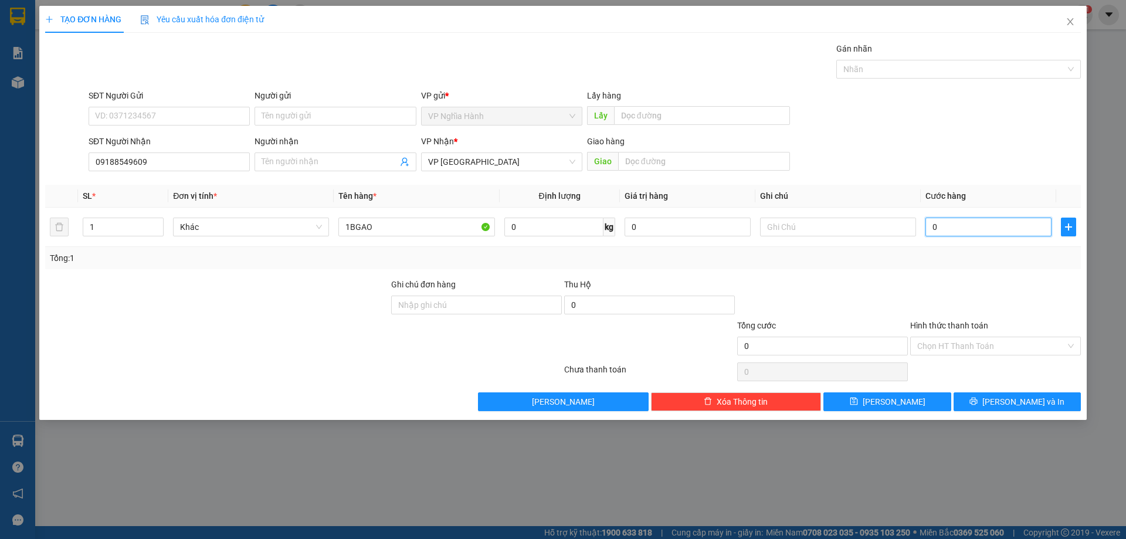
type input "1"
type input "010"
type input "10"
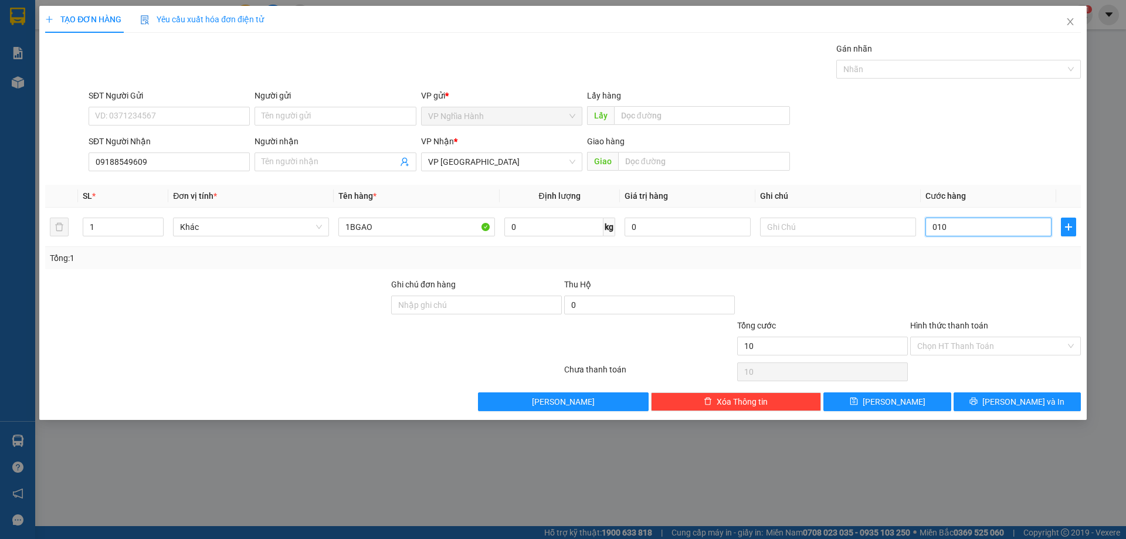
type input "0.100"
type input "100"
type input "100.000"
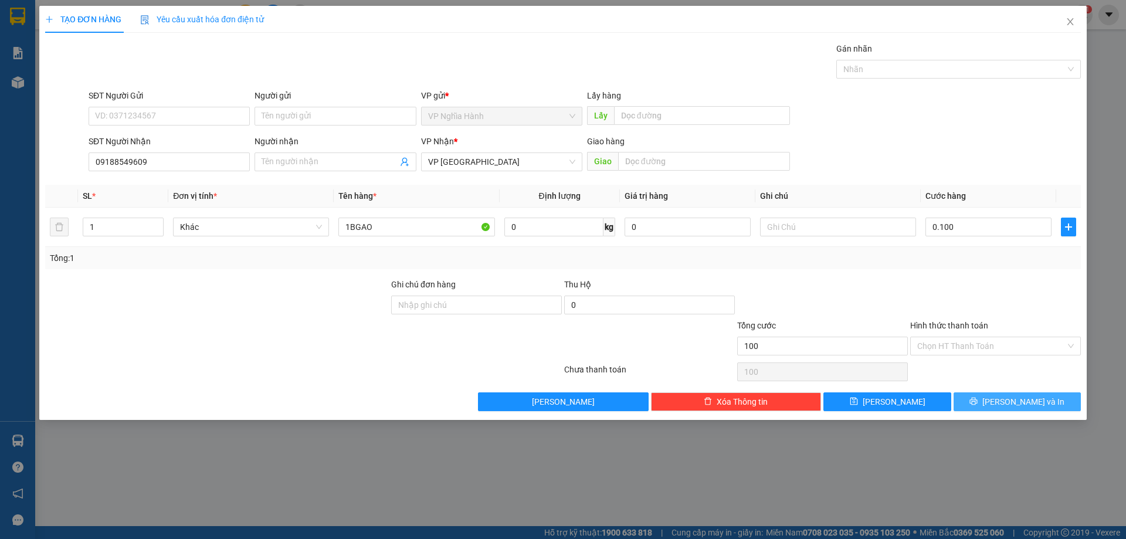
type input "100.000"
click at [986, 405] on button "Lưu và In" at bounding box center [1016, 401] width 127 height 19
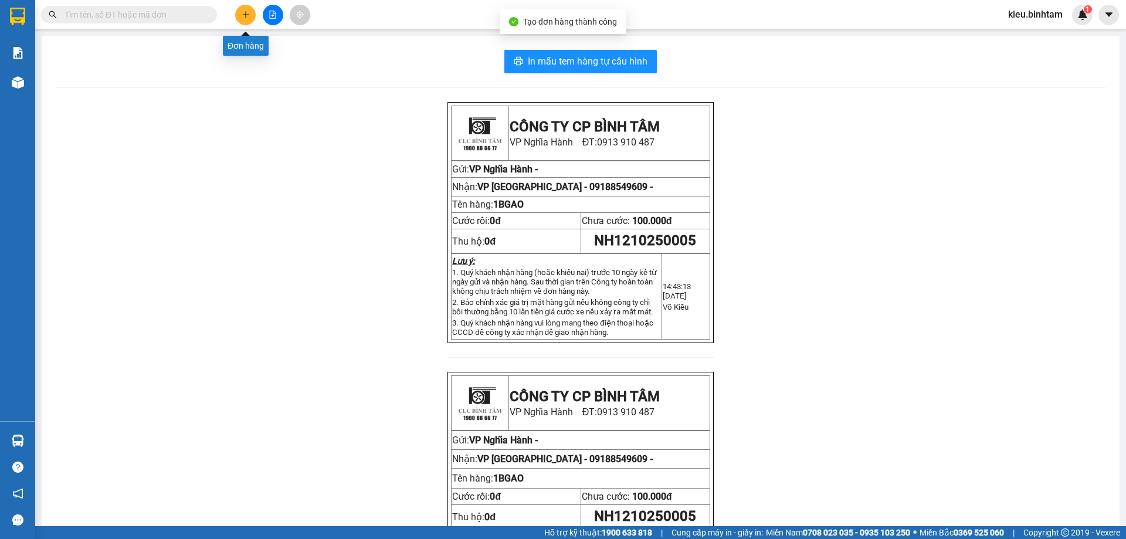
click at [247, 18] on icon "plus" at bounding box center [246, 15] width 8 height 8
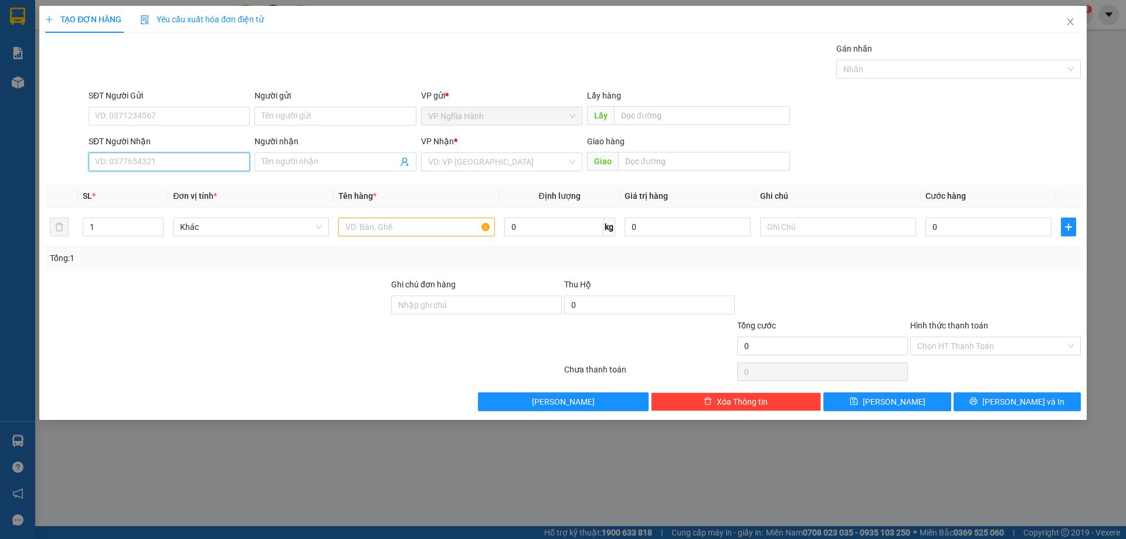
click at [115, 165] on input "SĐT Người Nhận" at bounding box center [169, 161] width 161 height 19
type input "0989117333"
click at [369, 162] on input "Người nhận" at bounding box center [328, 161] width 135 height 13
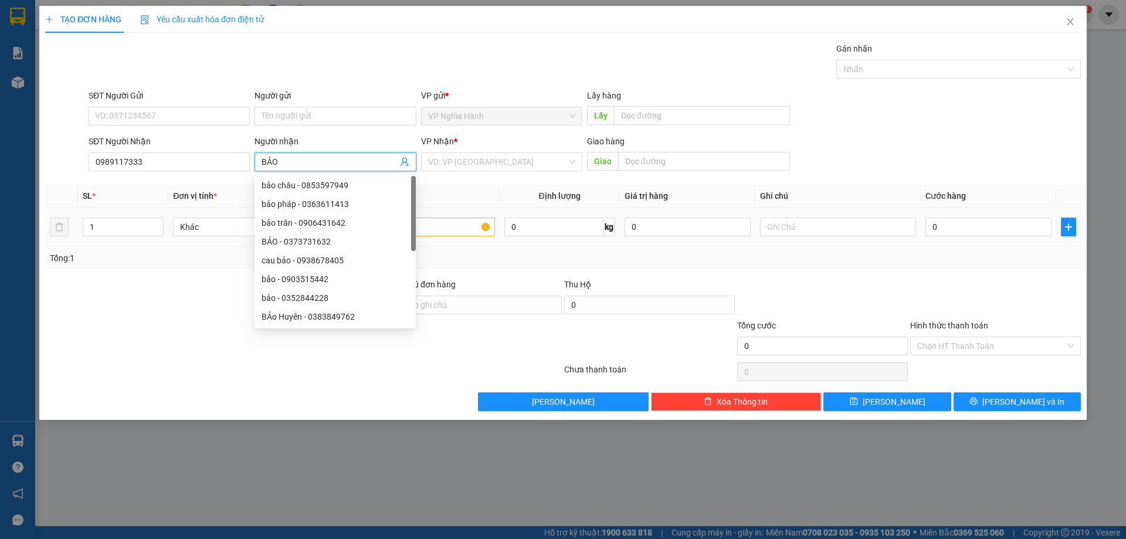
type input "BẢO"
click at [467, 228] on input "text" at bounding box center [416, 226] width 156 height 19
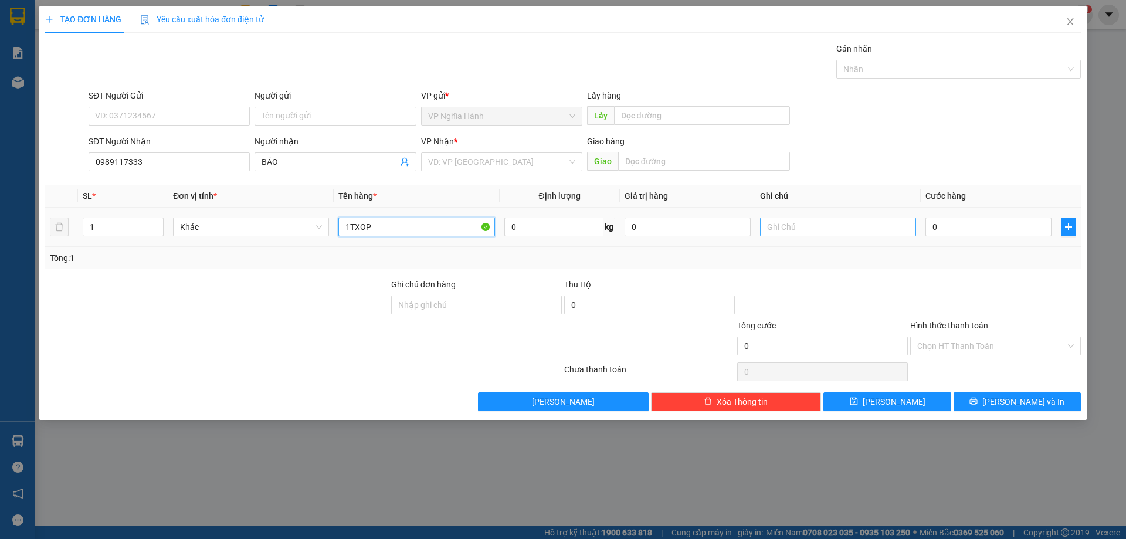
type input "1TXOP"
drag, startPoint x: 910, startPoint y: 217, endPoint x: 970, endPoint y: 222, distance: 59.4
click at [919, 217] on td at bounding box center [837, 227] width 165 height 39
click at [976, 222] on input "0" at bounding box center [988, 226] width 126 height 19
type input "5"
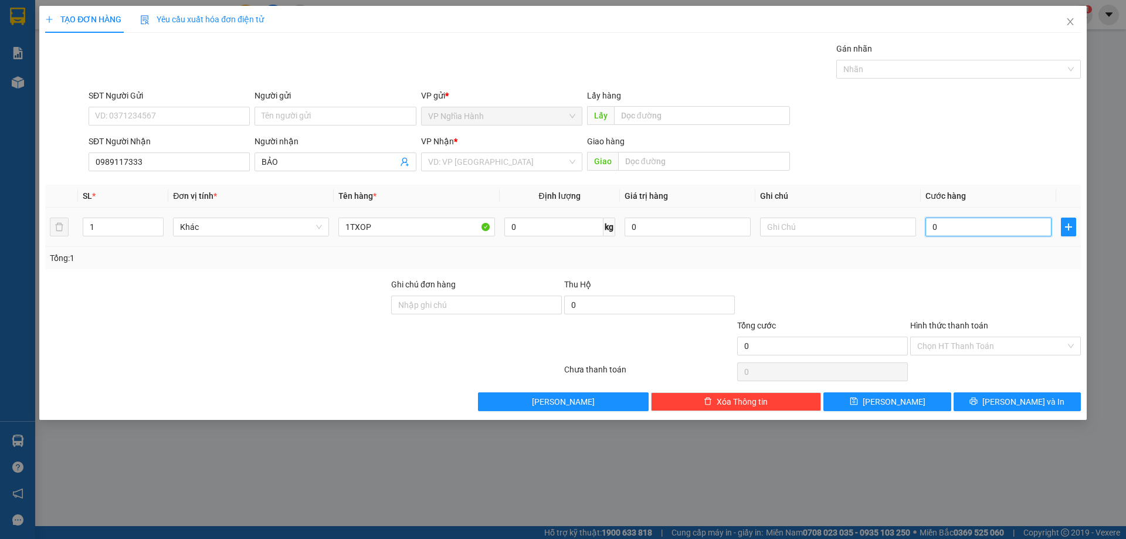
type input "5"
type input "50"
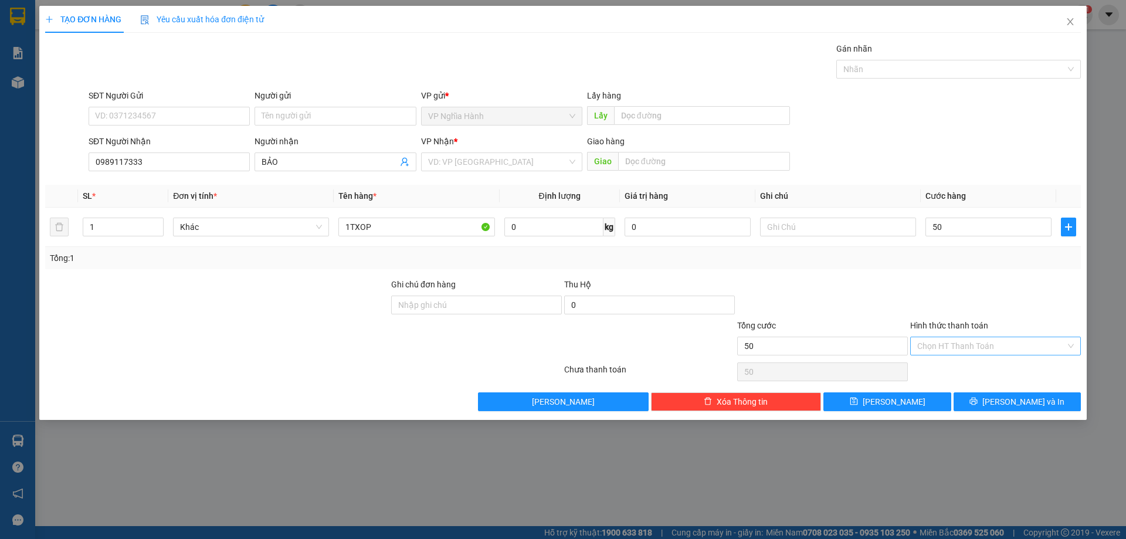
type input "50.000"
drag, startPoint x: 984, startPoint y: 344, endPoint x: 983, endPoint y: 356, distance: 12.9
click at [984, 344] on input "Hình thức thanh toán" at bounding box center [991, 346] width 148 height 18
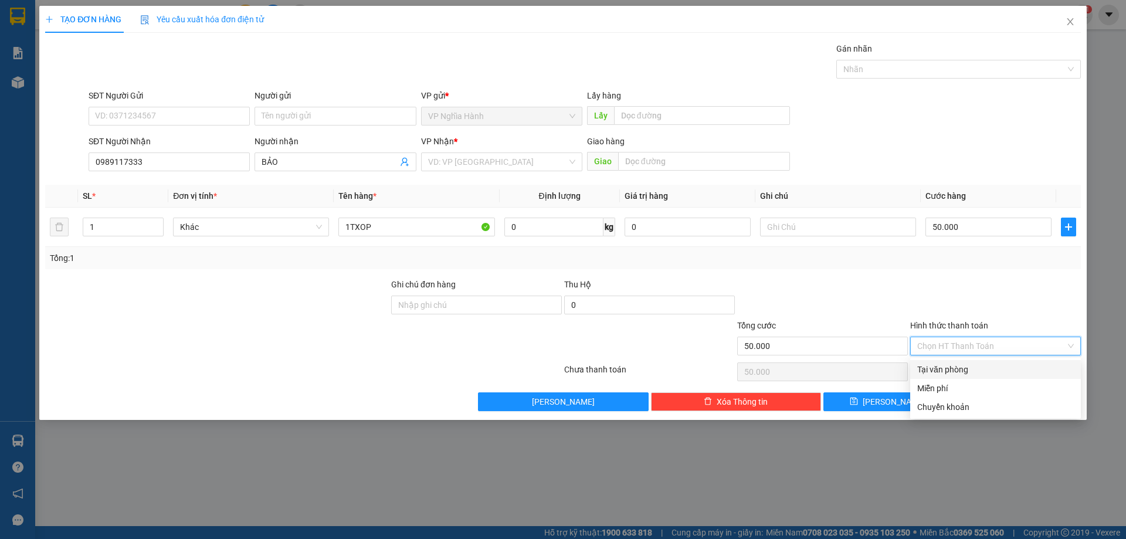
click at [977, 373] on div "Tại văn phòng" at bounding box center [995, 369] width 157 height 13
type input "0"
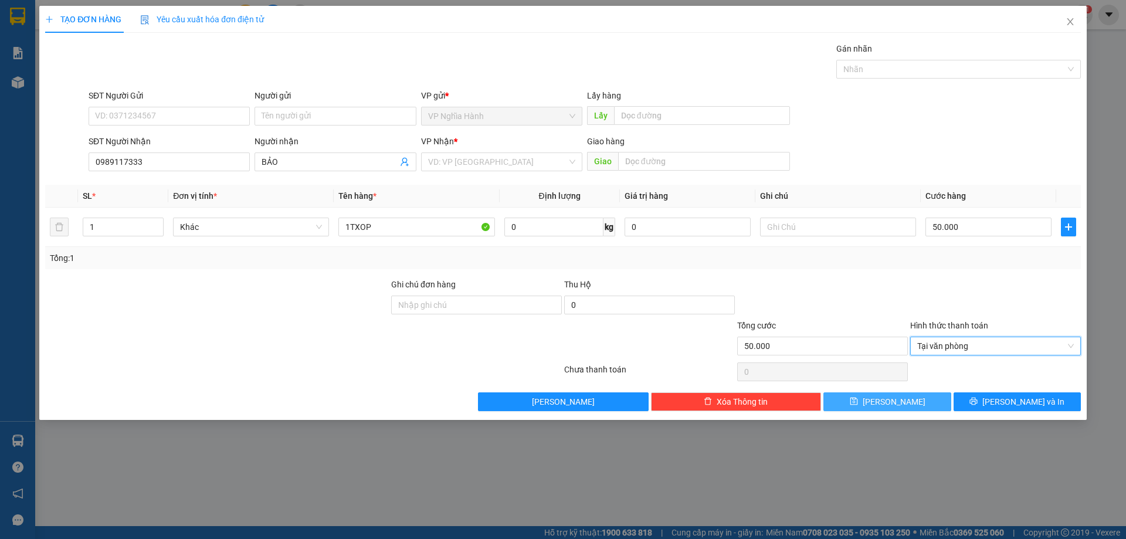
click at [936, 395] on button "Lưu" at bounding box center [886, 401] width 127 height 19
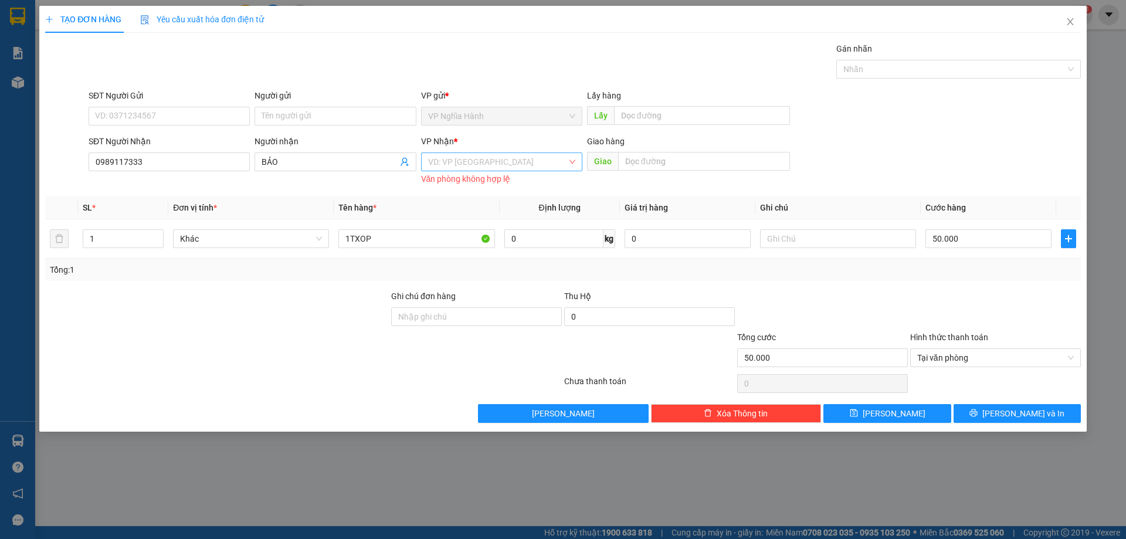
click at [454, 161] on input "search" at bounding box center [497, 162] width 139 height 18
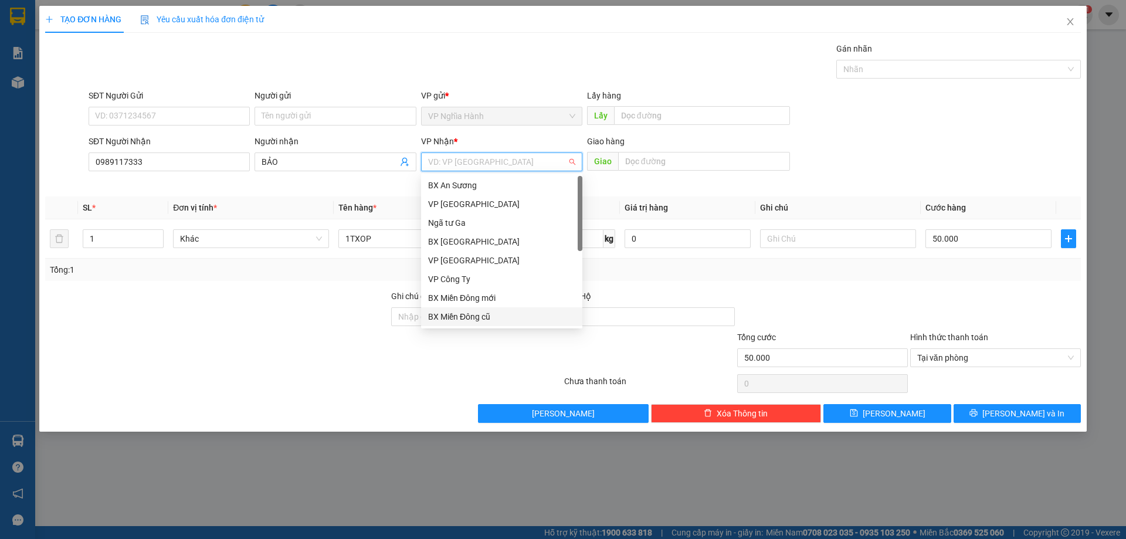
click at [477, 317] on div "BX Miền Đông cũ" at bounding box center [501, 316] width 147 height 13
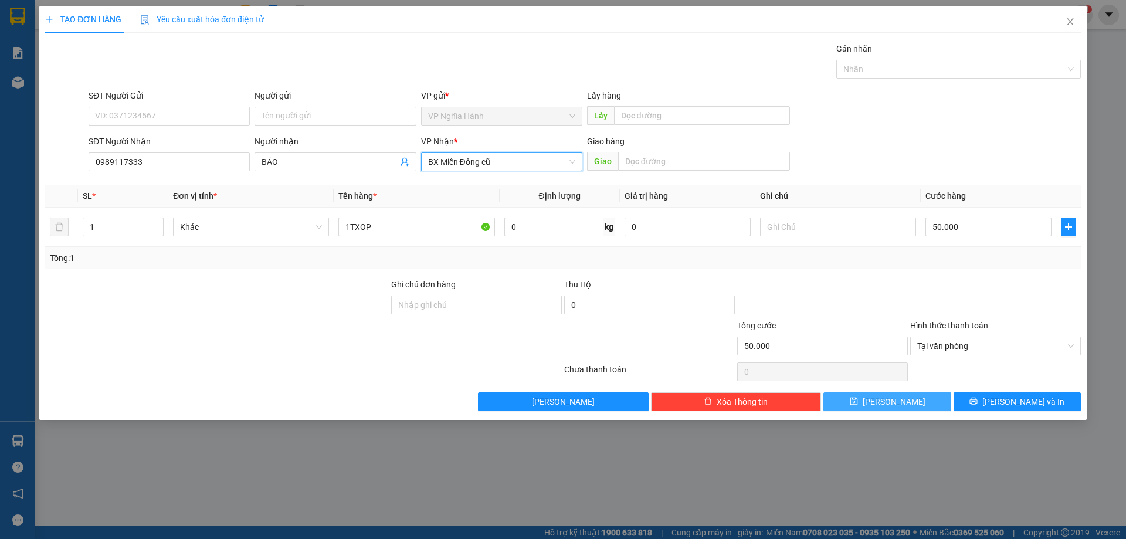
click at [925, 404] on button "Lưu" at bounding box center [886, 401] width 127 height 19
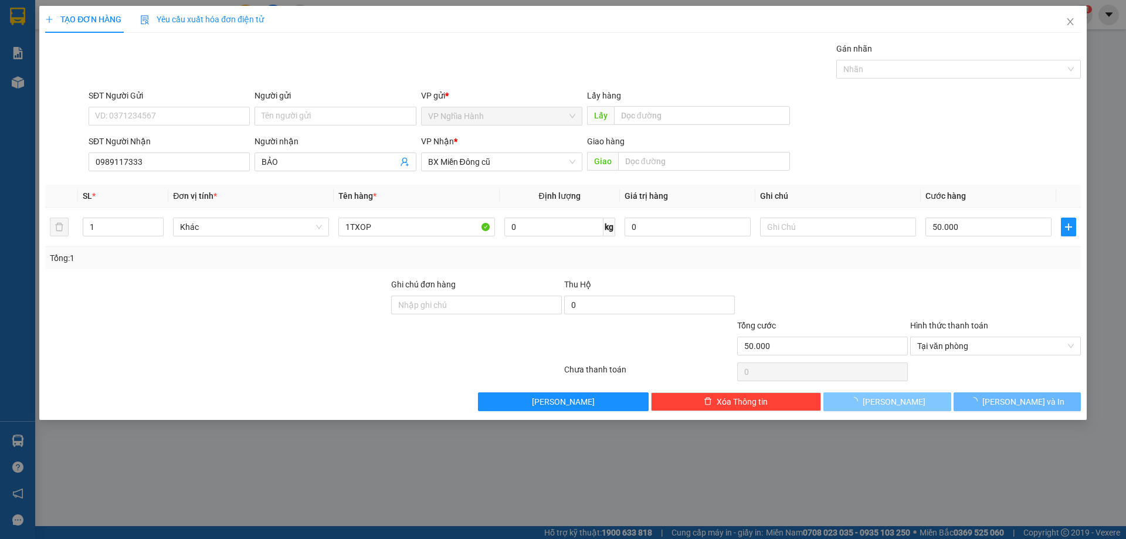
type input "0"
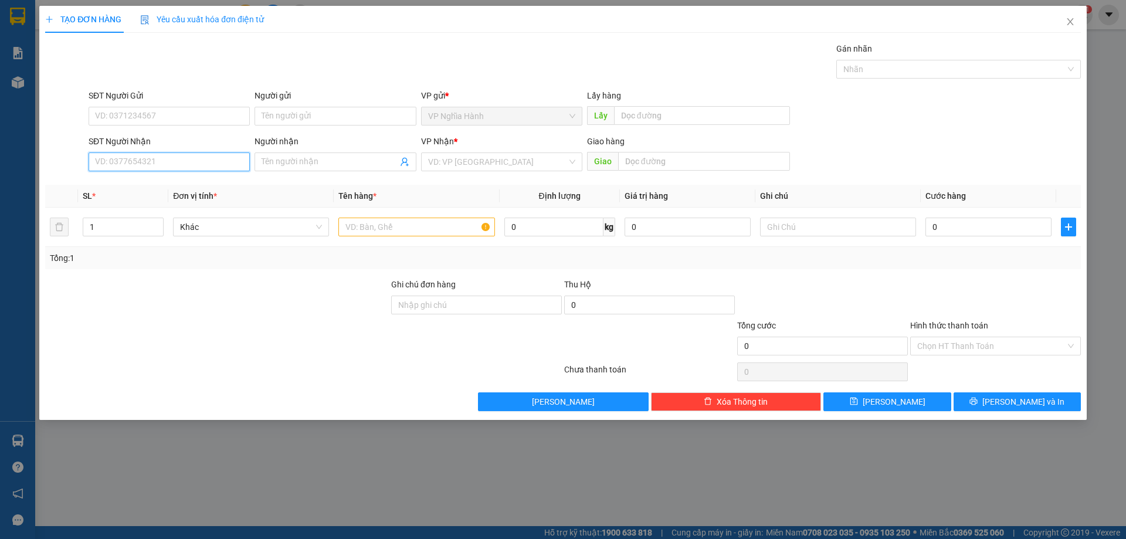
click at [118, 162] on input "SĐT Người Nhận" at bounding box center [169, 161] width 161 height 19
type input "0933357864"
drag, startPoint x: 141, startPoint y: 188, endPoint x: 159, endPoint y: 183, distance: 18.6
click at [143, 188] on div "0933357864" at bounding box center [169, 185] width 147 height 13
type input "AN SUONG"
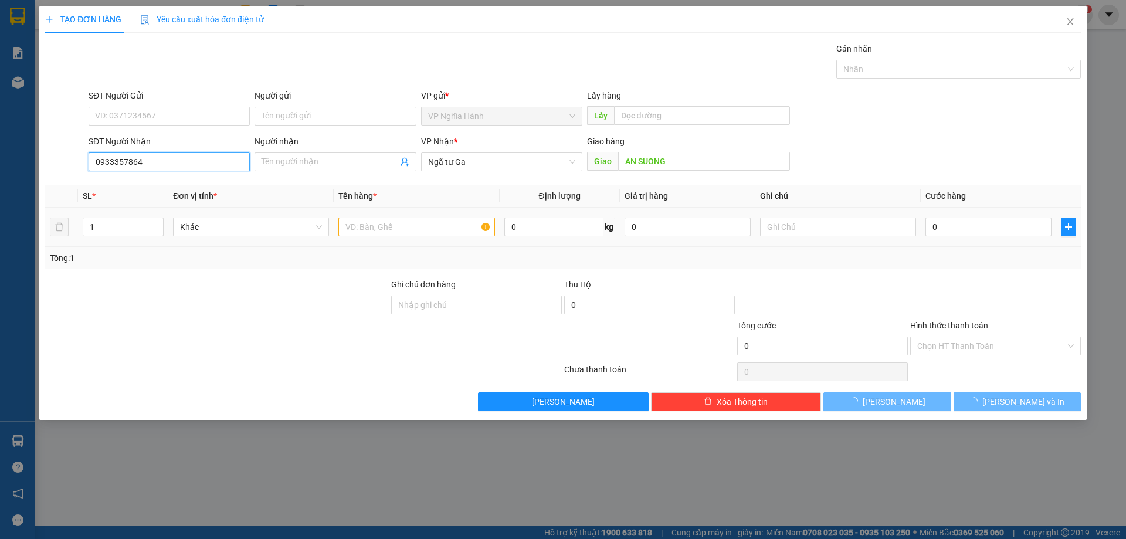
type input "130.000"
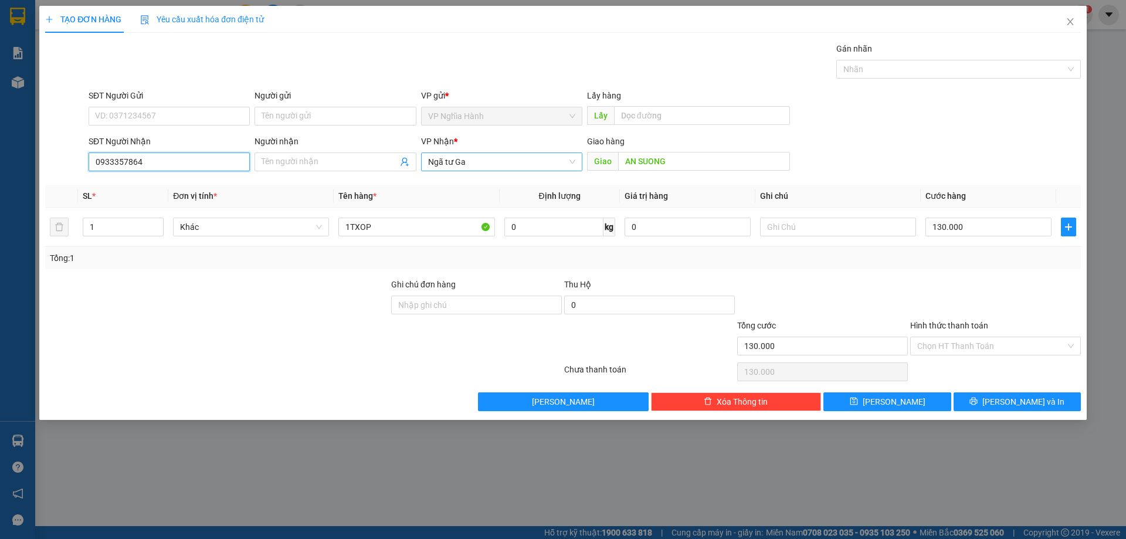
click at [534, 165] on span "Ngã tư Ga" at bounding box center [501, 162] width 147 height 18
type input "0933357864"
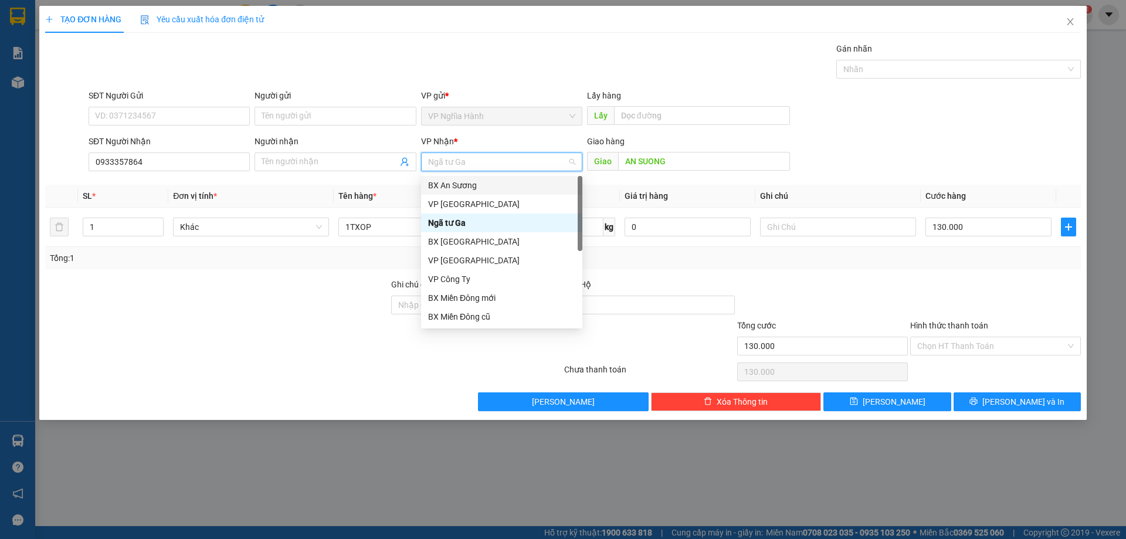
drag, startPoint x: 471, startPoint y: 185, endPoint x: 535, endPoint y: 176, distance: 65.1
click at [471, 185] on div "BX An Sương" at bounding box center [501, 185] width 147 height 13
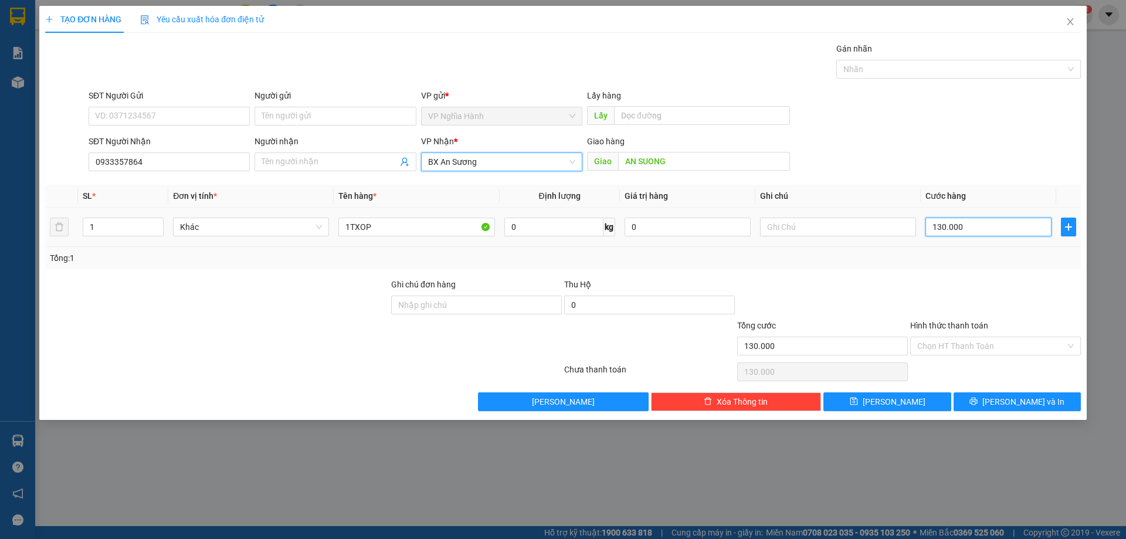
click at [994, 227] on input "130.000" at bounding box center [988, 226] width 126 height 19
type input "8"
type input "88"
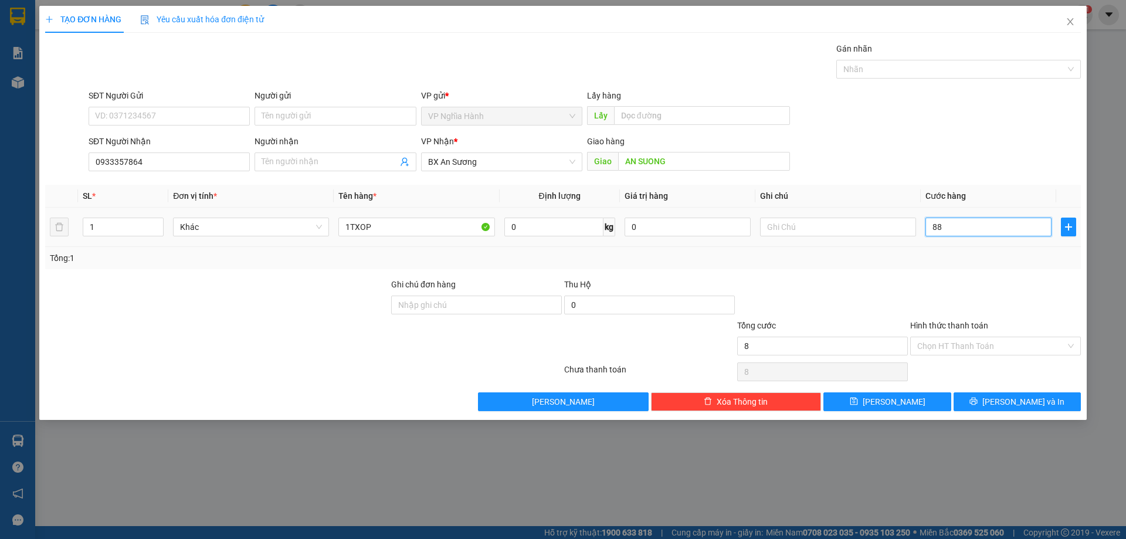
type input "88"
type input "880"
type input "88"
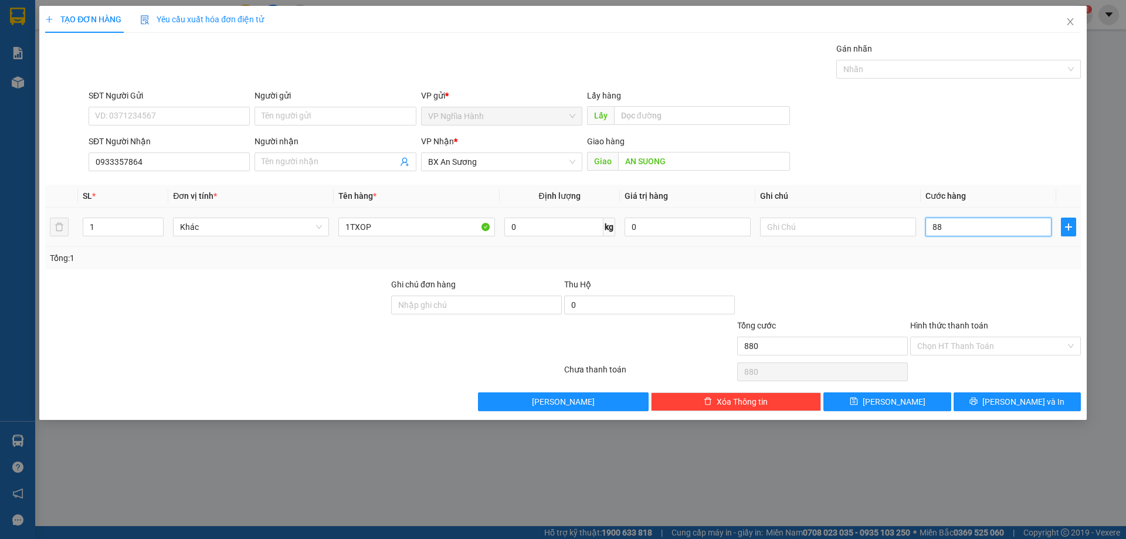
type input "88"
type input "8"
type input "0"
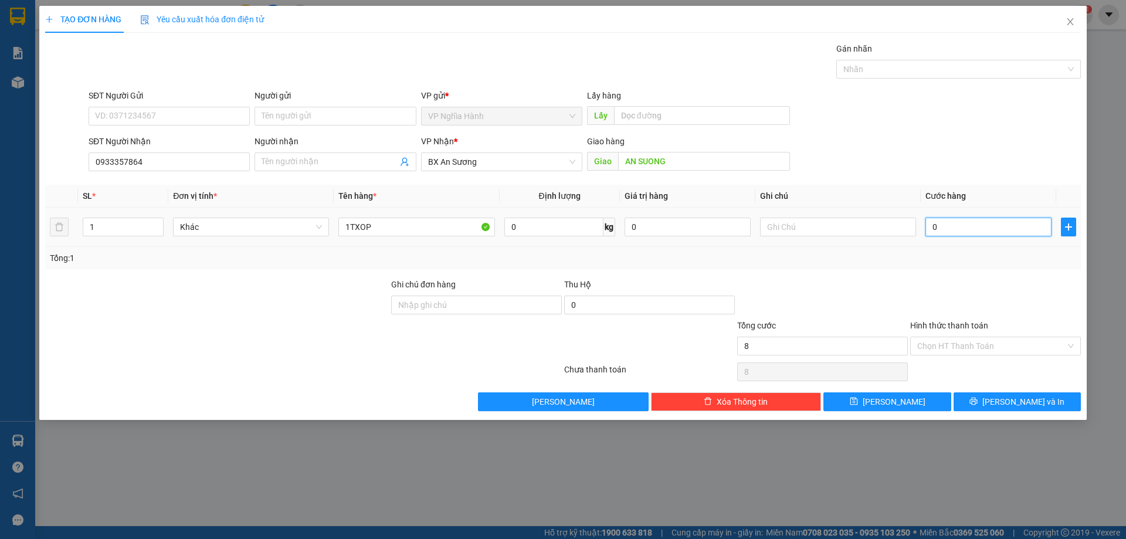
type input "0"
type input "8"
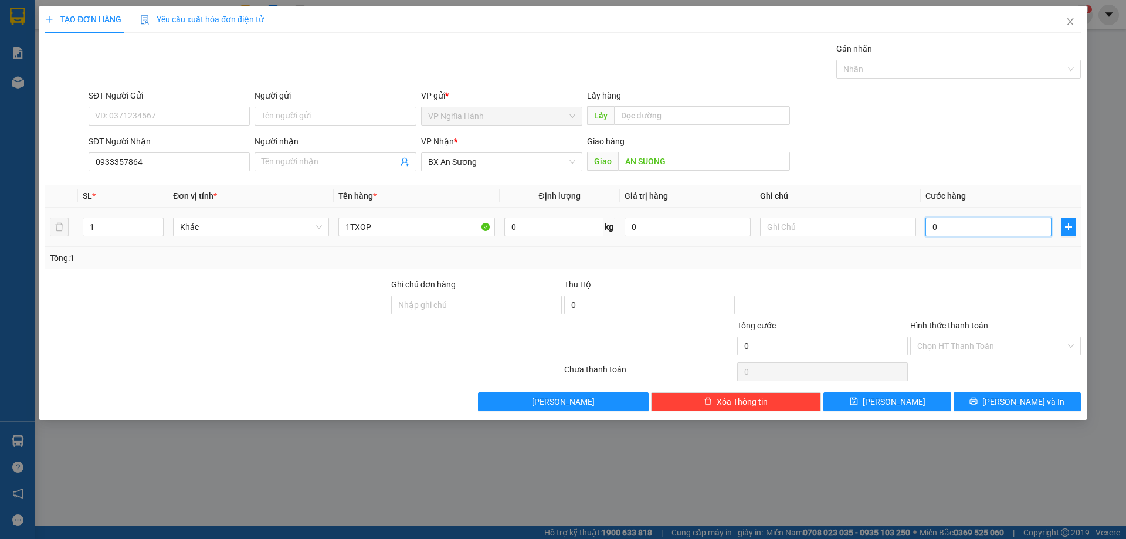
type input "08"
type input "80"
type input "080"
type input "80.000"
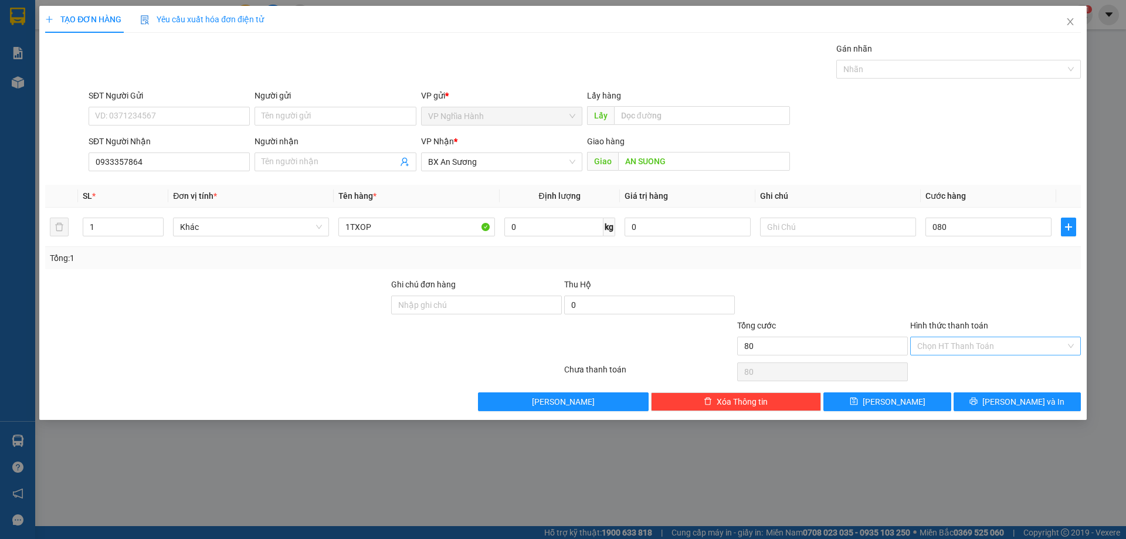
type input "80.000"
click at [960, 338] on input "Hình thức thanh toán" at bounding box center [991, 346] width 148 height 18
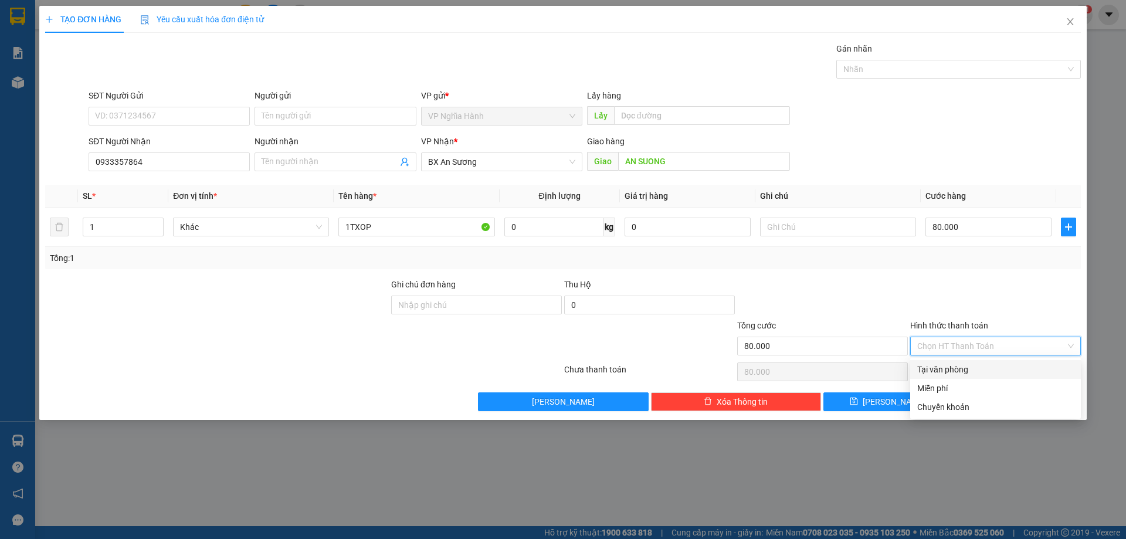
click at [958, 363] on div "Tại văn phòng" at bounding box center [995, 369] width 157 height 13
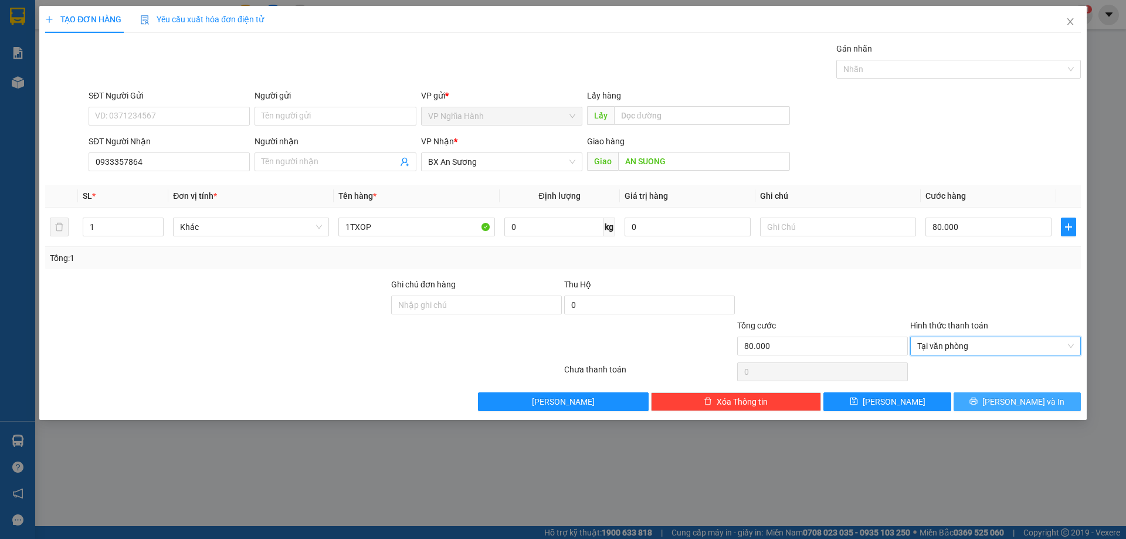
click at [986, 398] on button "Lưu và In" at bounding box center [1016, 401] width 127 height 19
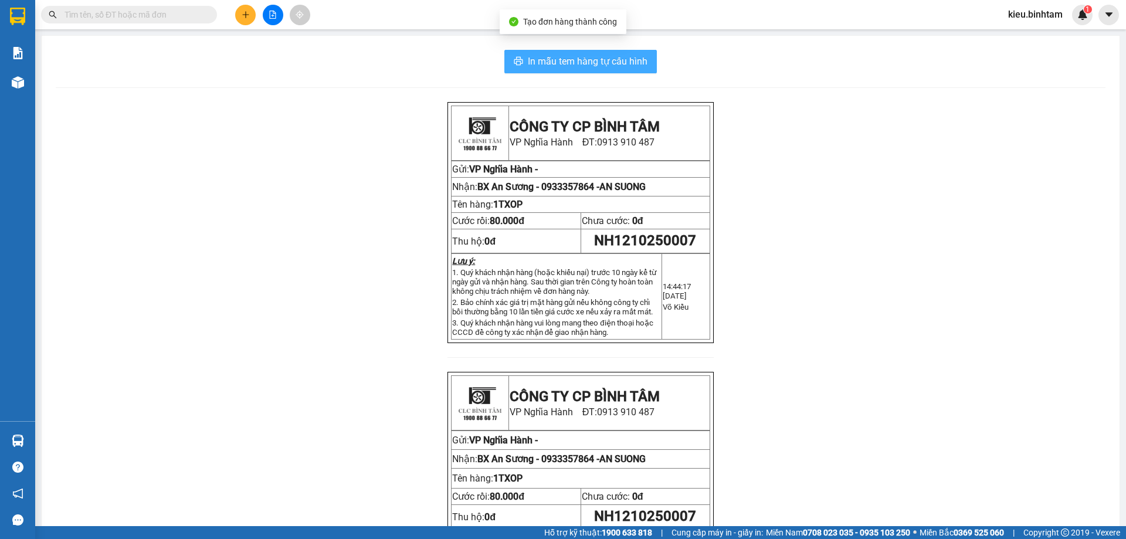
drag, startPoint x: 531, startPoint y: 64, endPoint x: 550, endPoint y: 59, distance: 19.3
click at [532, 64] on span "In mẫu tem hàng tự cấu hình" at bounding box center [588, 61] width 120 height 15
click at [245, 22] on button at bounding box center [245, 15] width 21 height 21
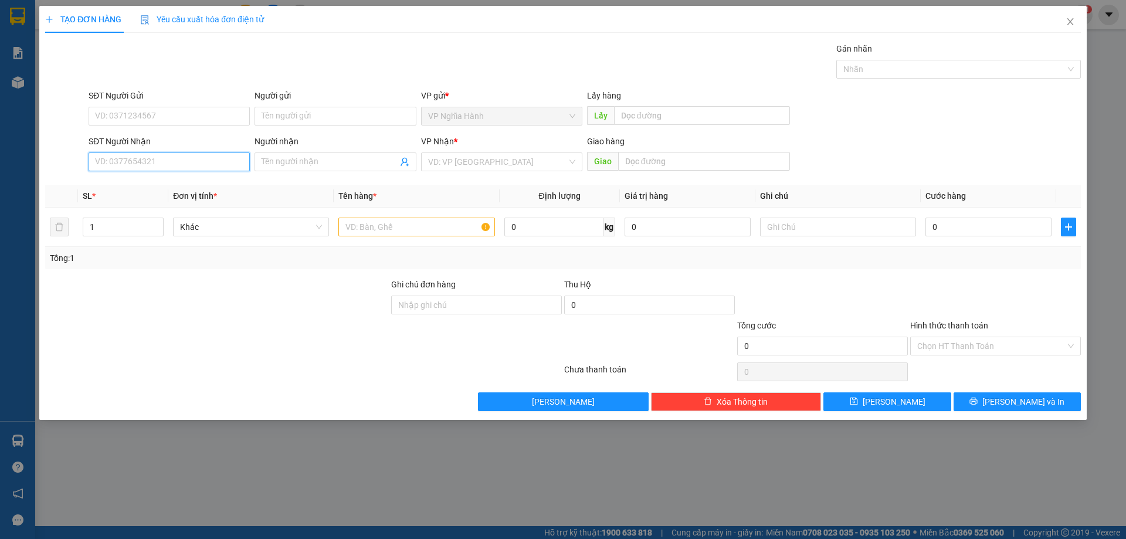
click at [189, 166] on input "SĐT Người Nhận" at bounding box center [169, 161] width 161 height 19
click at [137, 176] on div "0328650461" at bounding box center [169, 185] width 161 height 19
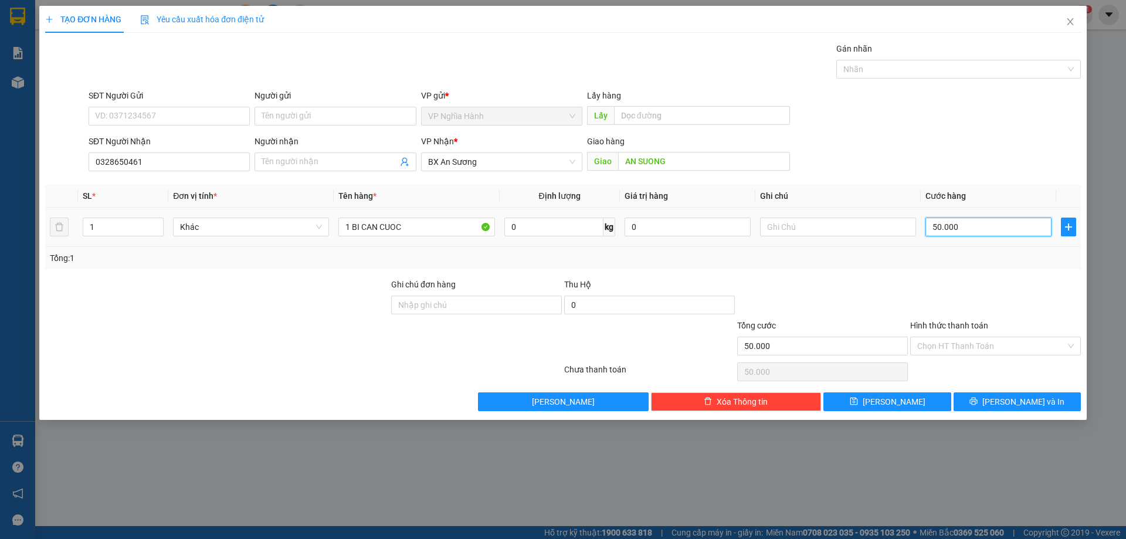
click at [966, 227] on input "50.000" at bounding box center [988, 226] width 126 height 19
click at [957, 346] on input "Hình thức thanh toán" at bounding box center [991, 346] width 148 height 18
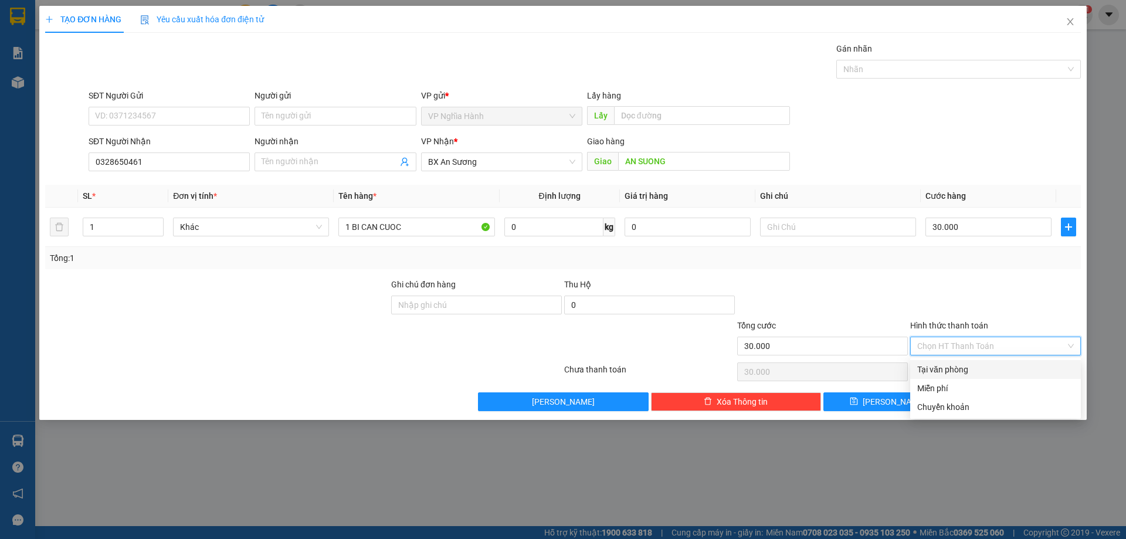
click at [960, 367] on div "Tại văn phòng" at bounding box center [995, 369] width 157 height 13
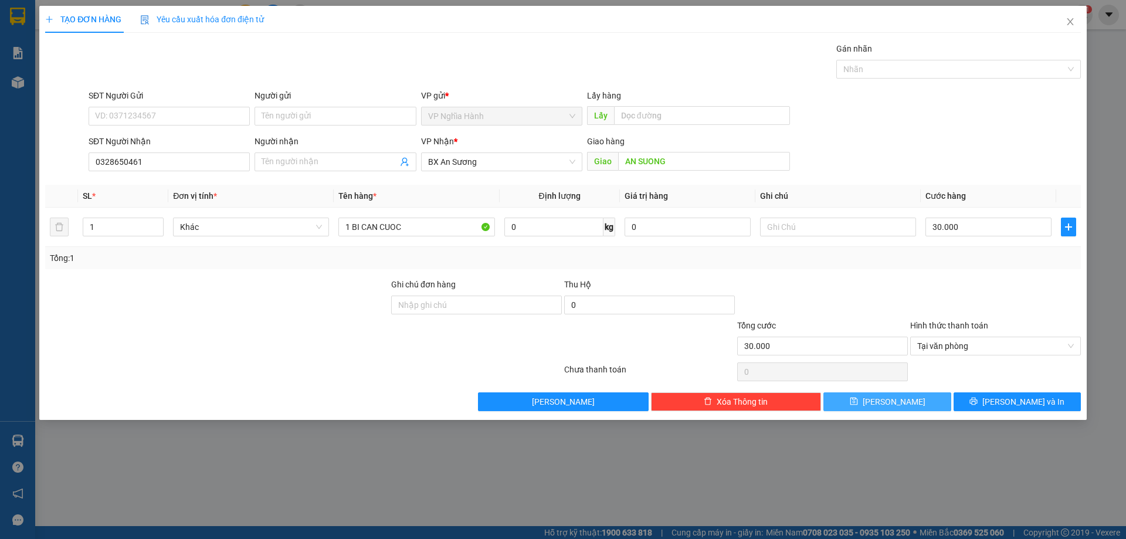
click at [925, 399] on button "Lưu" at bounding box center [886, 401] width 127 height 19
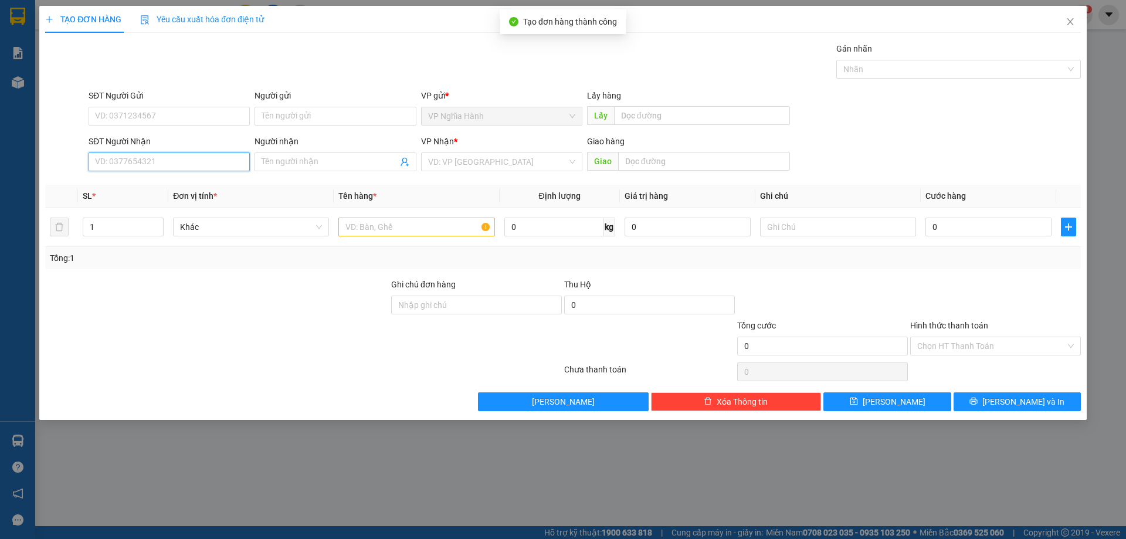
click at [114, 166] on input "SĐT Người Nhận" at bounding box center [169, 161] width 161 height 19
click at [114, 181] on div "0902979418 - DUÂN" at bounding box center [169, 185] width 147 height 13
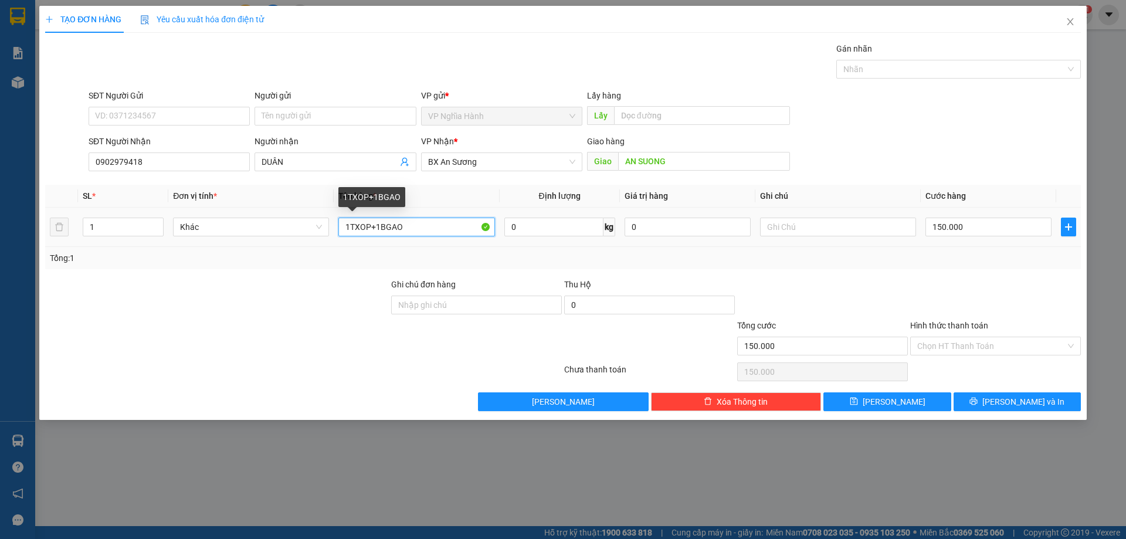
drag, startPoint x: 435, startPoint y: 225, endPoint x: 376, endPoint y: 229, distance: 58.8
click at [376, 229] on input "1TXOP+1BGAO" at bounding box center [416, 226] width 156 height 19
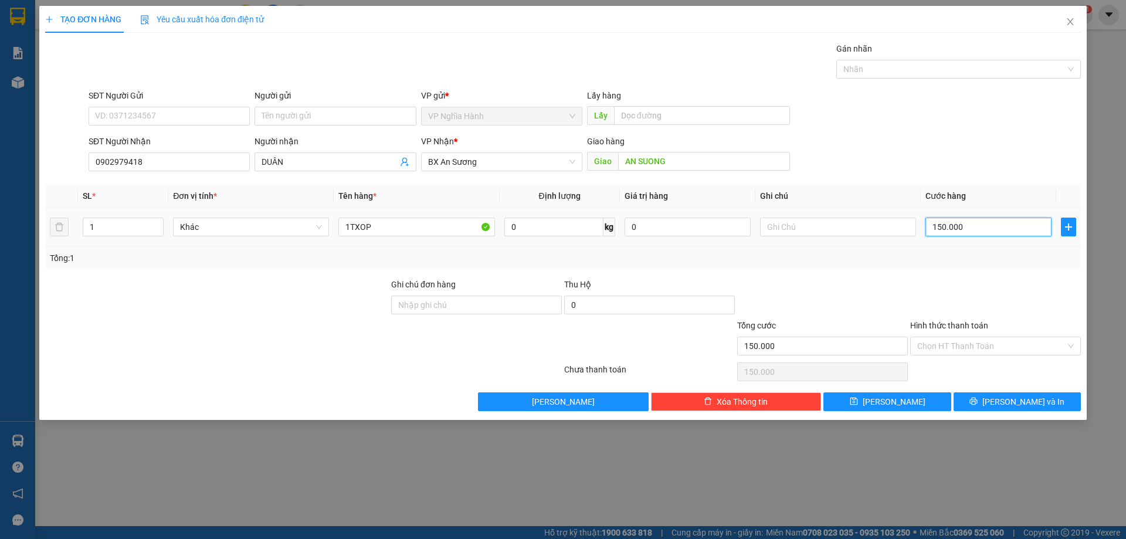
click at [975, 232] on input "150.000" at bounding box center [988, 226] width 126 height 19
click at [989, 401] on button "Lưu và In" at bounding box center [1016, 401] width 127 height 19
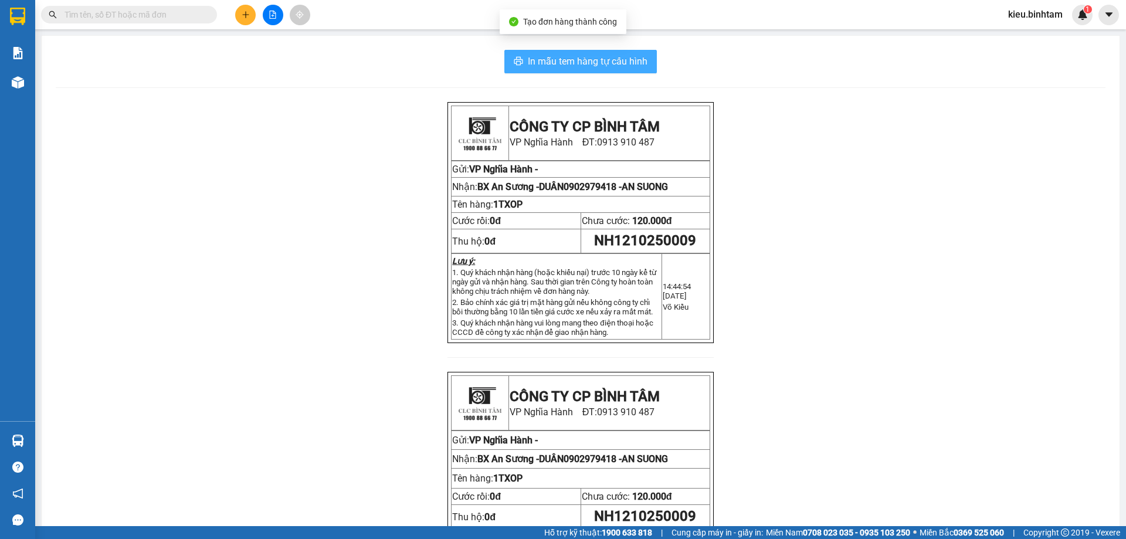
click at [610, 62] on span "In mẫu tem hàng tự cấu hình" at bounding box center [588, 61] width 120 height 15
click at [246, 12] on icon "plus" at bounding box center [245, 14] width 1 height 6
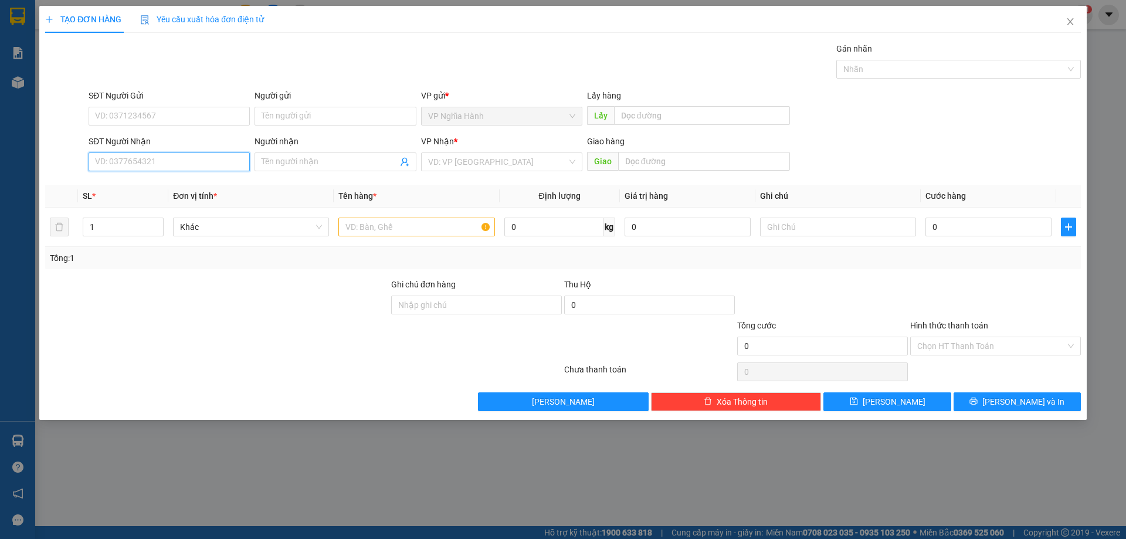
click at [103, 164] on input "SĐT Người Nhận" at bounding box center [169, 161] width 161 height 19
drag, startPoint x: 120, startPoint y: 177, endPoint x: 125, endPoint y: 181, distance: 6.2
click at [120, 178] on div "0981018534" at bounding box center [169, 185] width 161 height 19
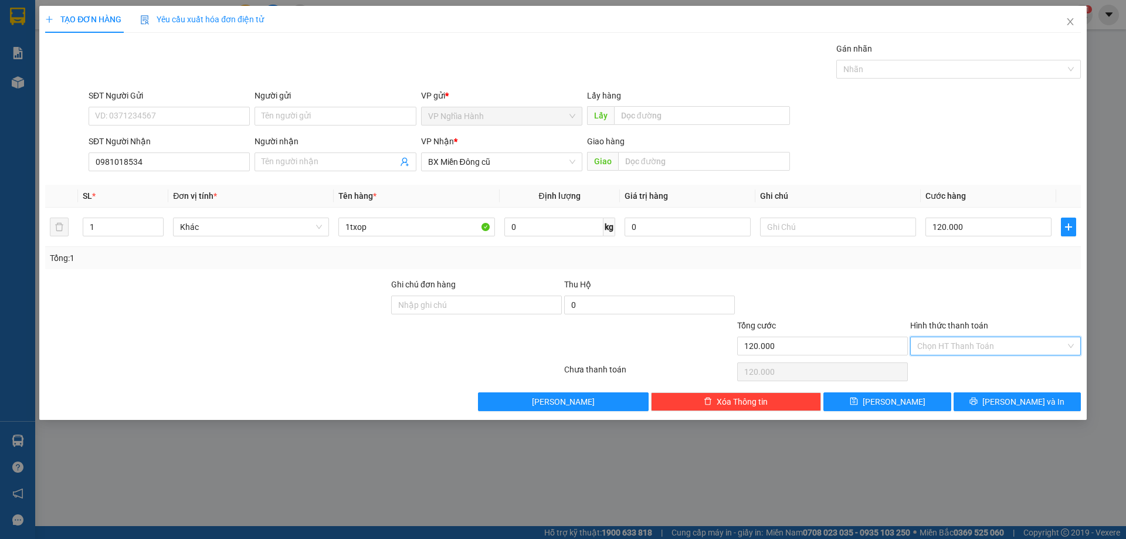
click at [977, 341] on input "Hình thức thanh toán" at bounding box center [991, 346] width 148 height 18
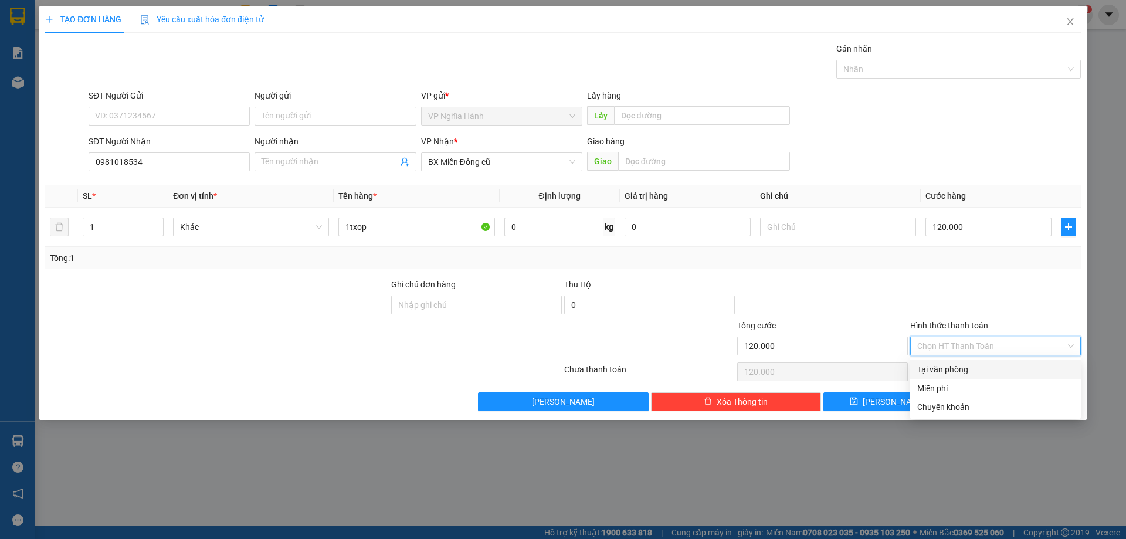
click at [972, 366] on div "Tại văn phòng" at bounding box center [995, 369] width 157 height 13
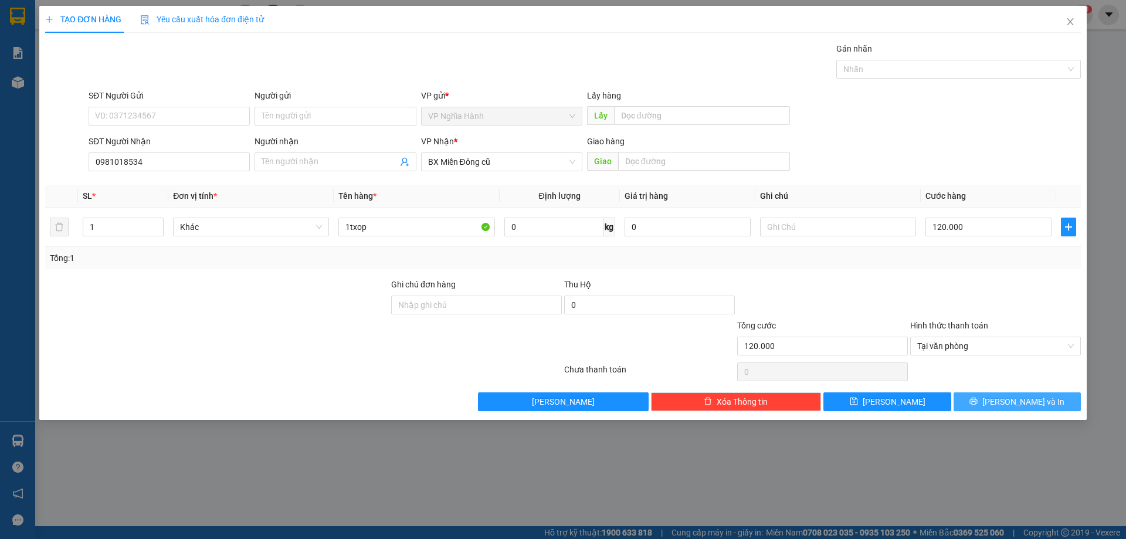
click at [977, 406] on span "printer" at bounding box center [973, 401] width 8 height 9
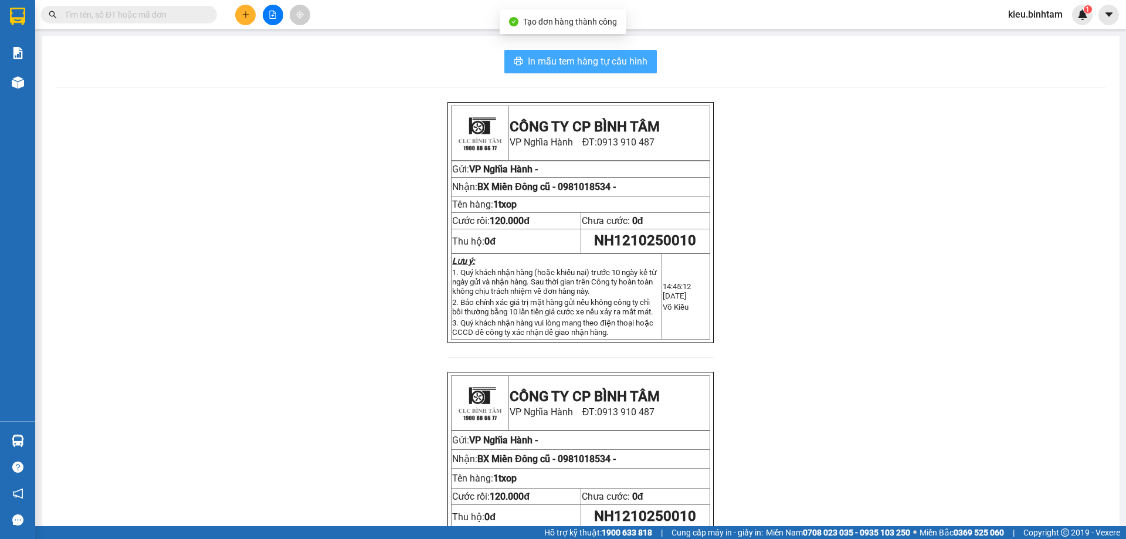
click at [592, 66] on span "In mẫu tem hàng tự cấu hình" at bounding box center [588, 61] width 120 height 15
click at [241, 21] on button at bounding box center [245, 15] width 21 height 21
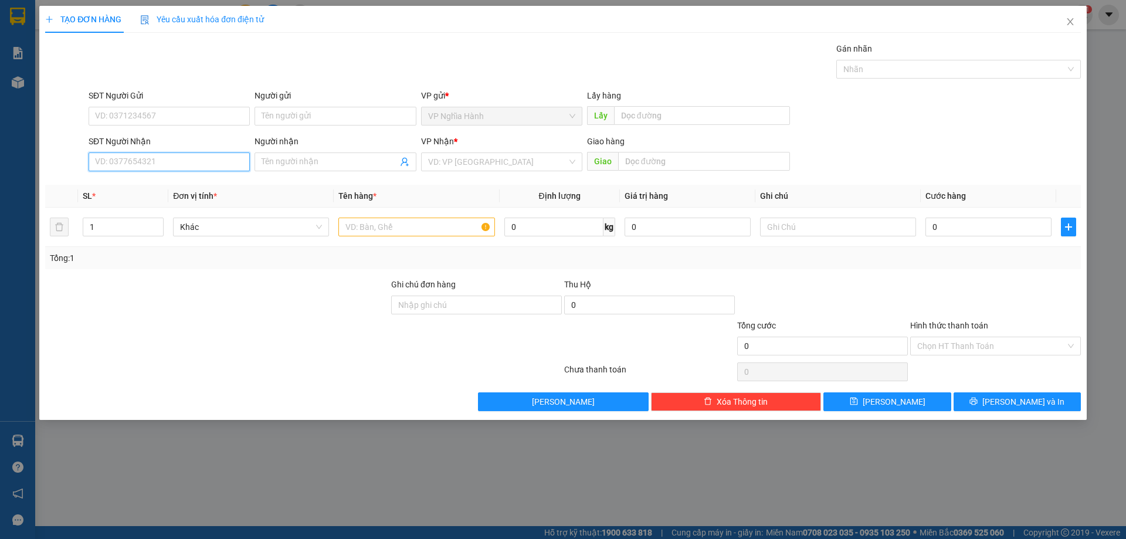
click at [145, 158] on input "SĐT Người Nhận" at bounding box center [169, 161] width 161 height 19
click at [458, 166] on input "search" at bounding box center [497, 162] width 139 height 18
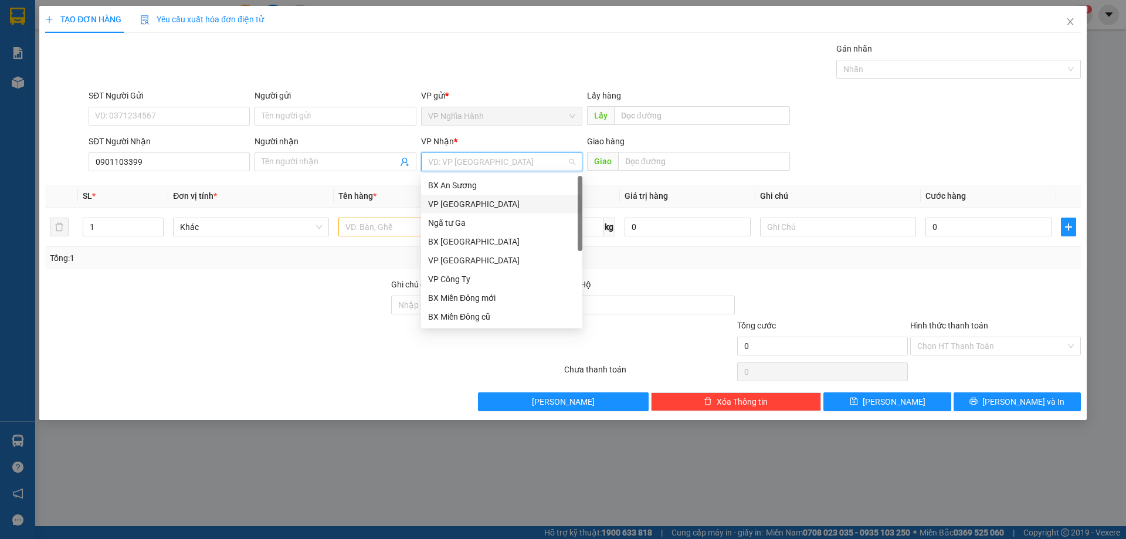
click at [458, 200] on div "VP Tân Bình" at bounding box center [501, 204] width 147 height 13
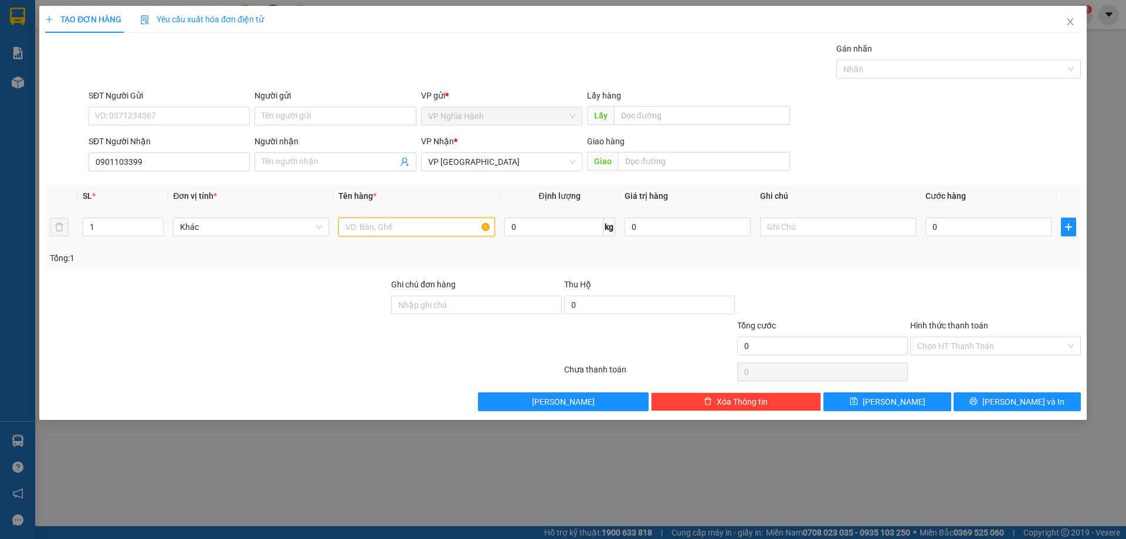
click at [400, 225] on input "text" at bounding box center [416, 226] width 156 height 19
click at [957, 217] on input "0" at bounding box center [988, 226] width 126 height 19
click at [977, 338] on input "Hình thức thanh toán" at bounding box center [991, 346] width 148 height 18
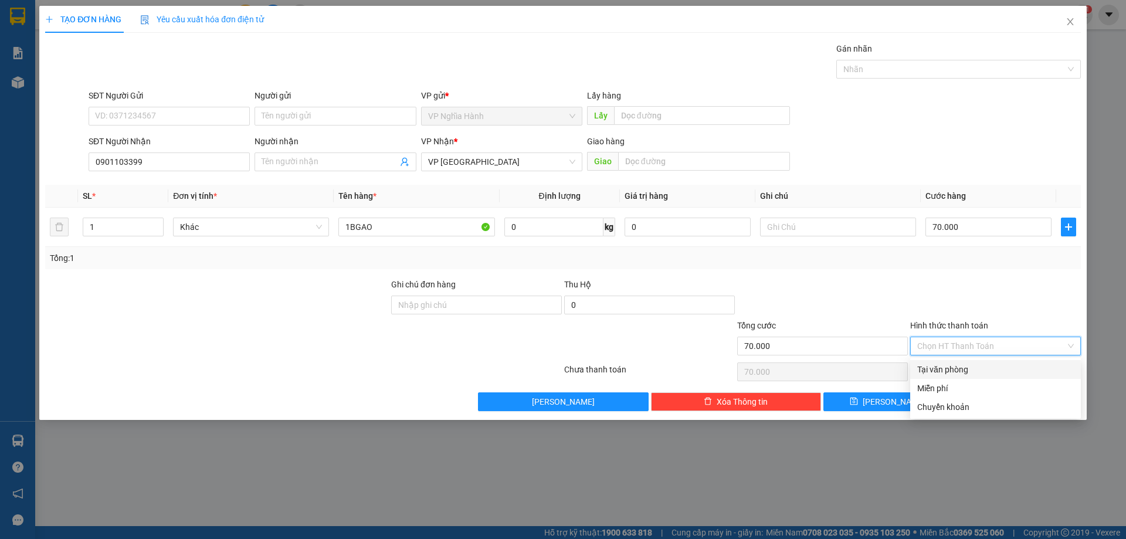
click at [976, 366] on div "Tại văn phòng" at bounding box center [995, 369] width 157 height 13
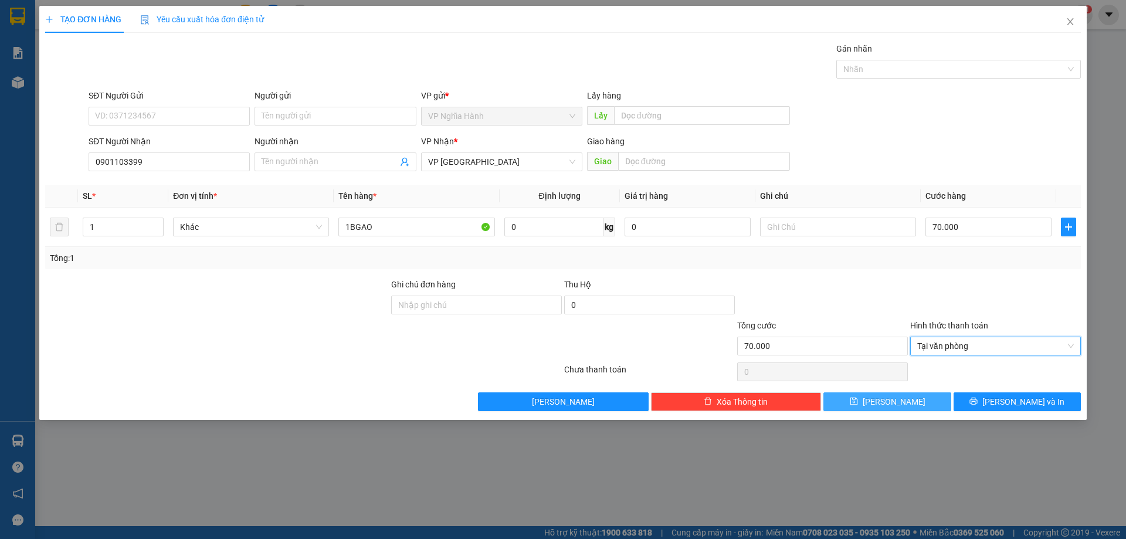
click at [938, 402] on button "Lưu" at bounding box center [886, 401] width 127 height 19
